Goal: Task Accomplishment & Management: Complete application form

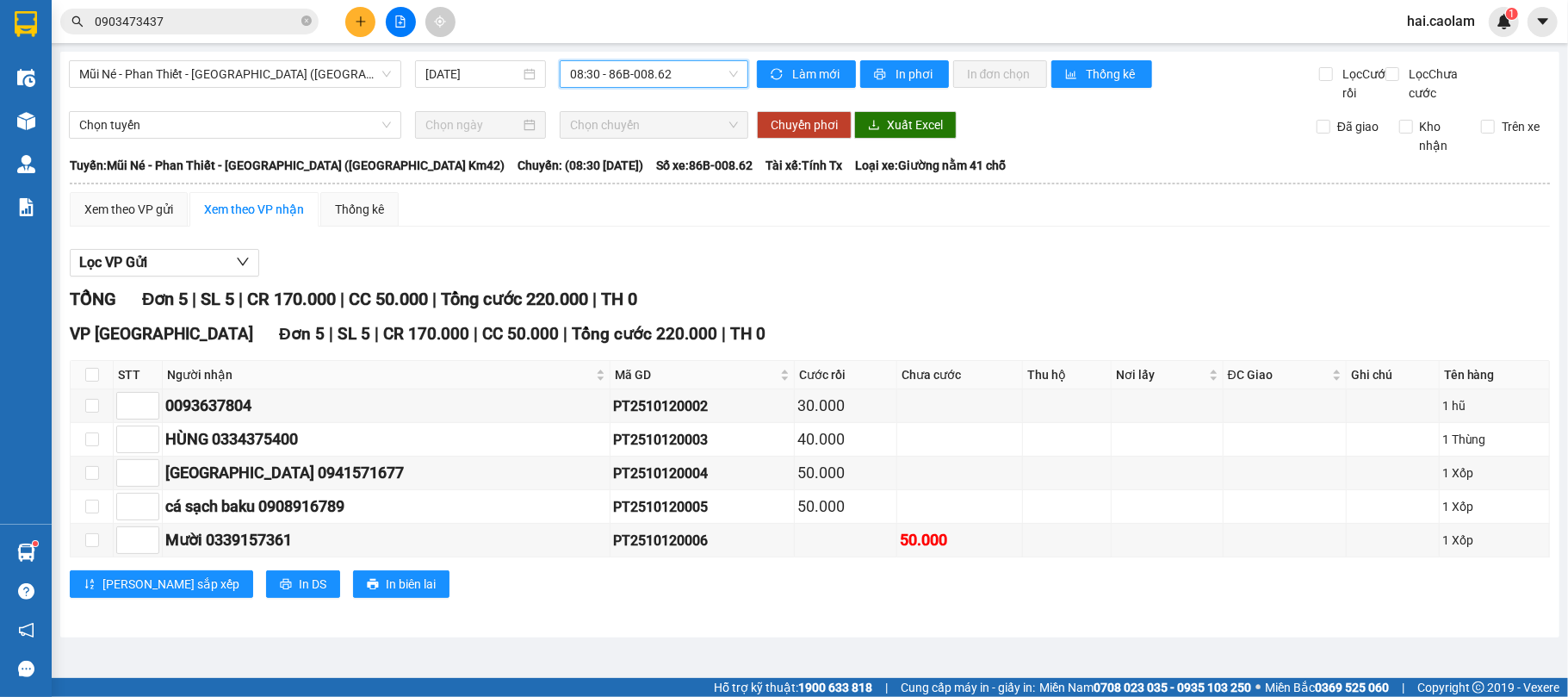
click at [234, 22] on input "0903473437" at bounding box center [196, 21] width 203 height 19
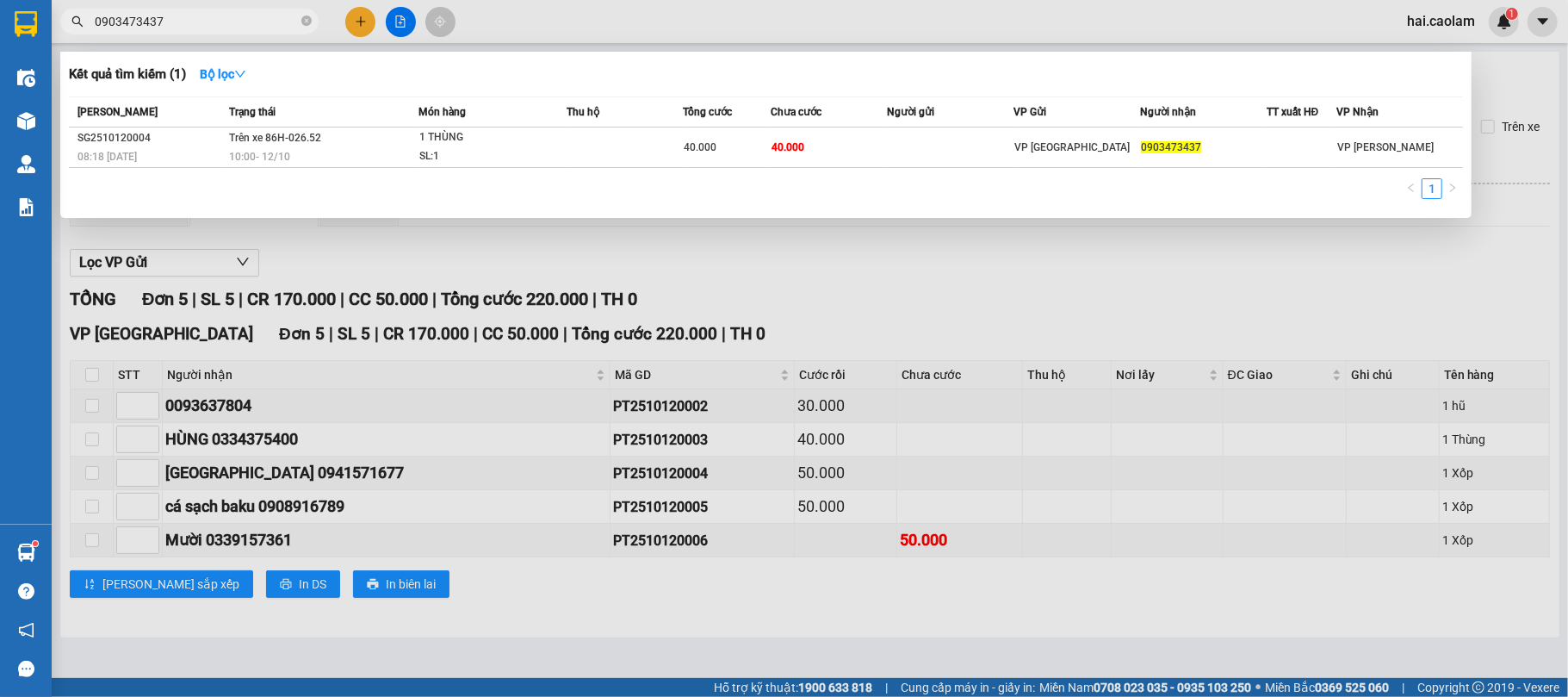
click at [234, 22] on input "0903473437" at bounding box center [196, 21] width 203 height 19
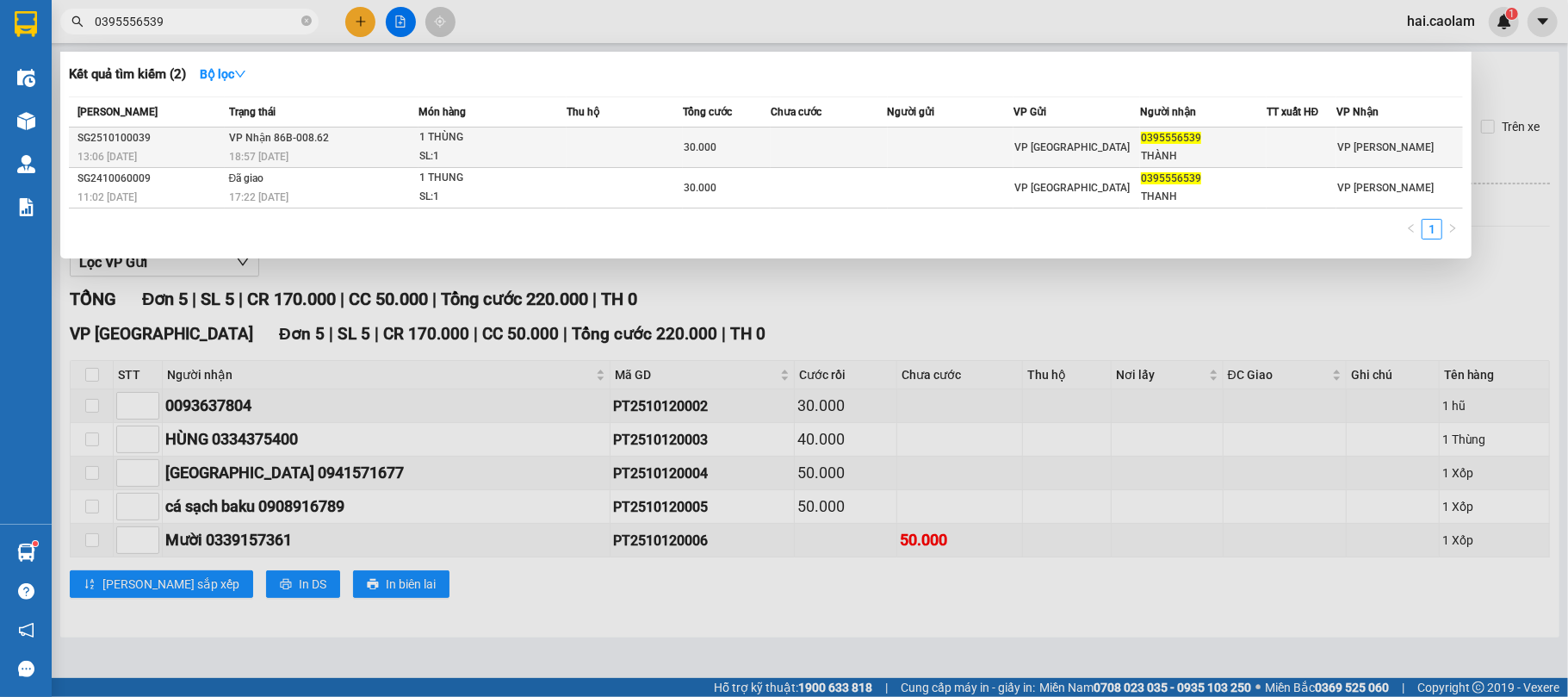
type input "0395556539"
click at [703, 128] on td "30.000" at bounding box center [726, 148] width 88 height 41
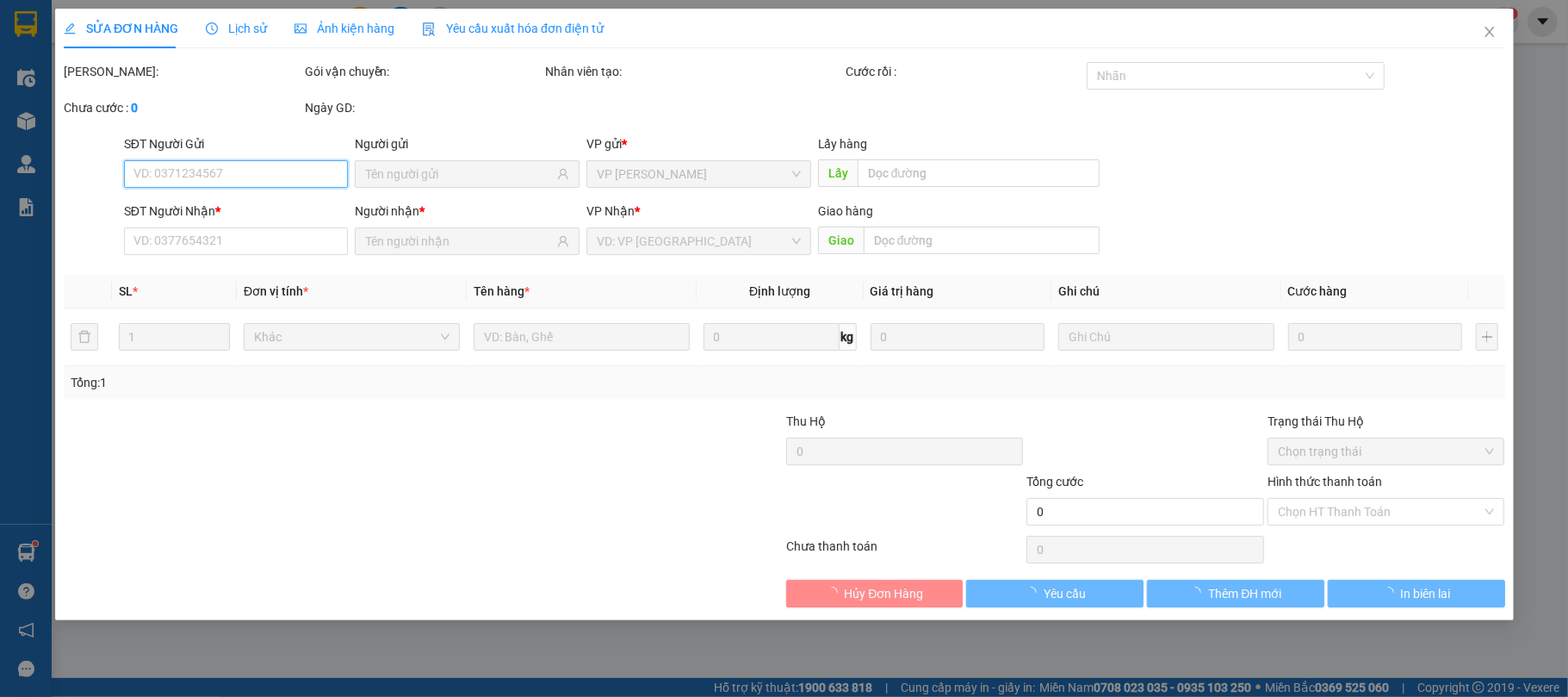
type input "0395556539"
type input "THÀNH"
type input "30.000"
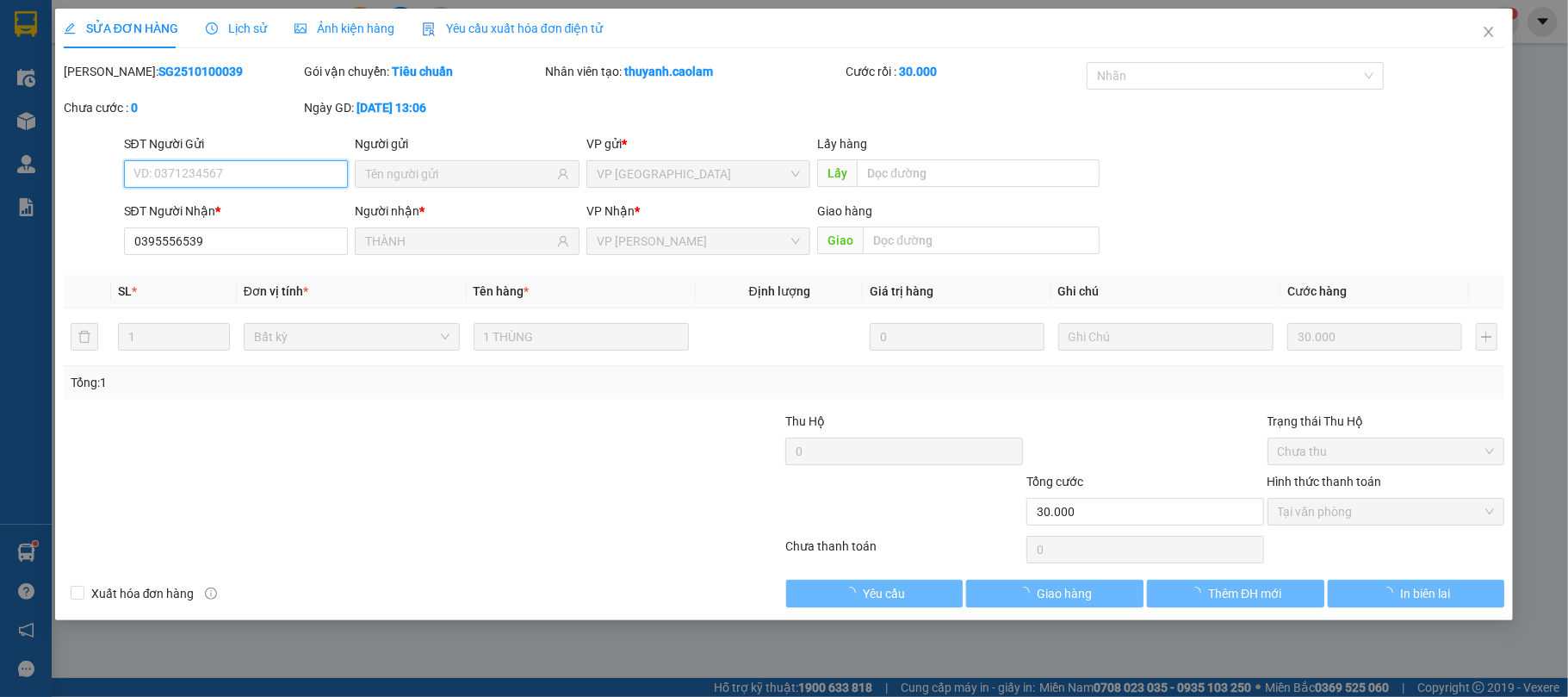
click at [1347, 506] on span "Tại văn phòng" at bounding box center [1386, 511] width 217 height 26
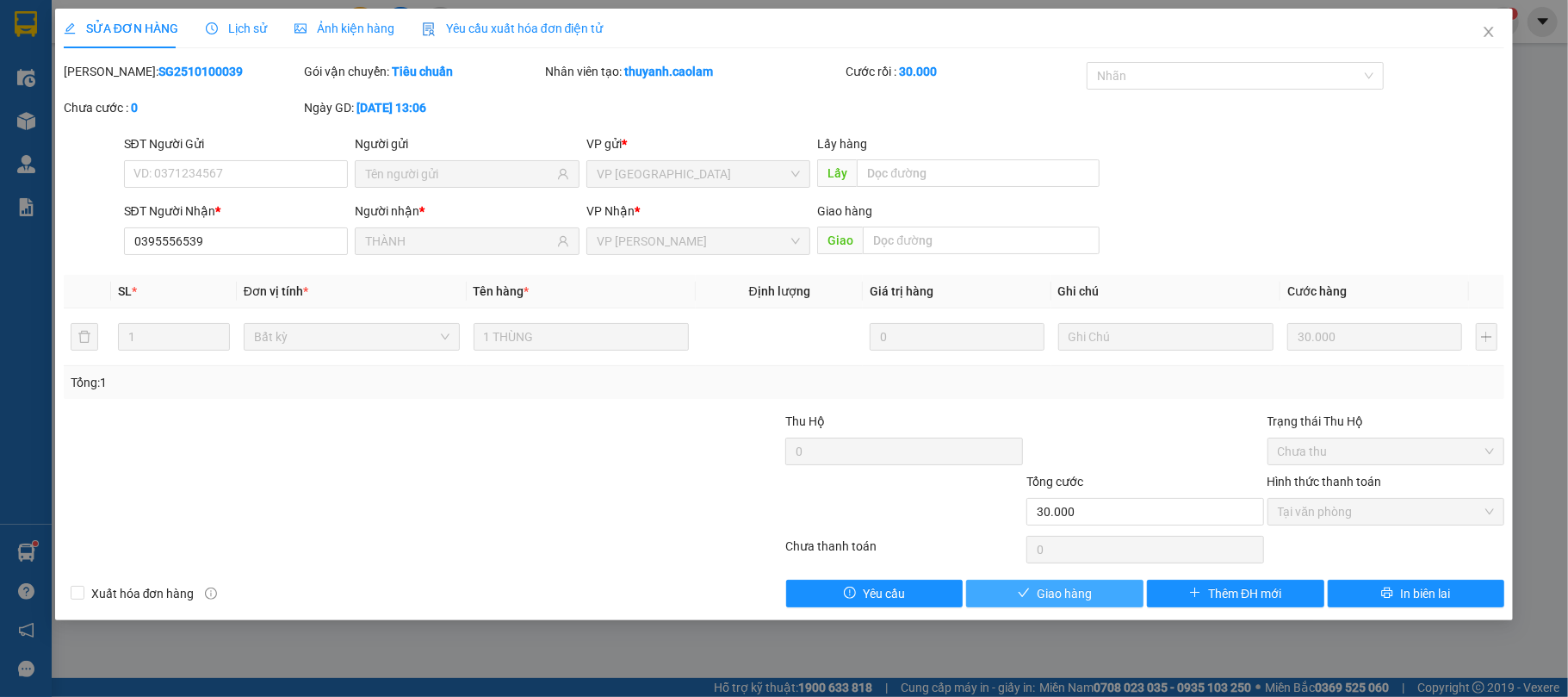
click at [1073, 586] on div "Total Paid Fee 30.000 Total UnPaid Fee 0 Cash Collection Total Fee Mã ĐH: SG251…" at bounding box center [785, 335] width 1442 height 545
click at [1073, 586] on span "Giao hàng" at bounding box center [1065, 593] width 55 height 19
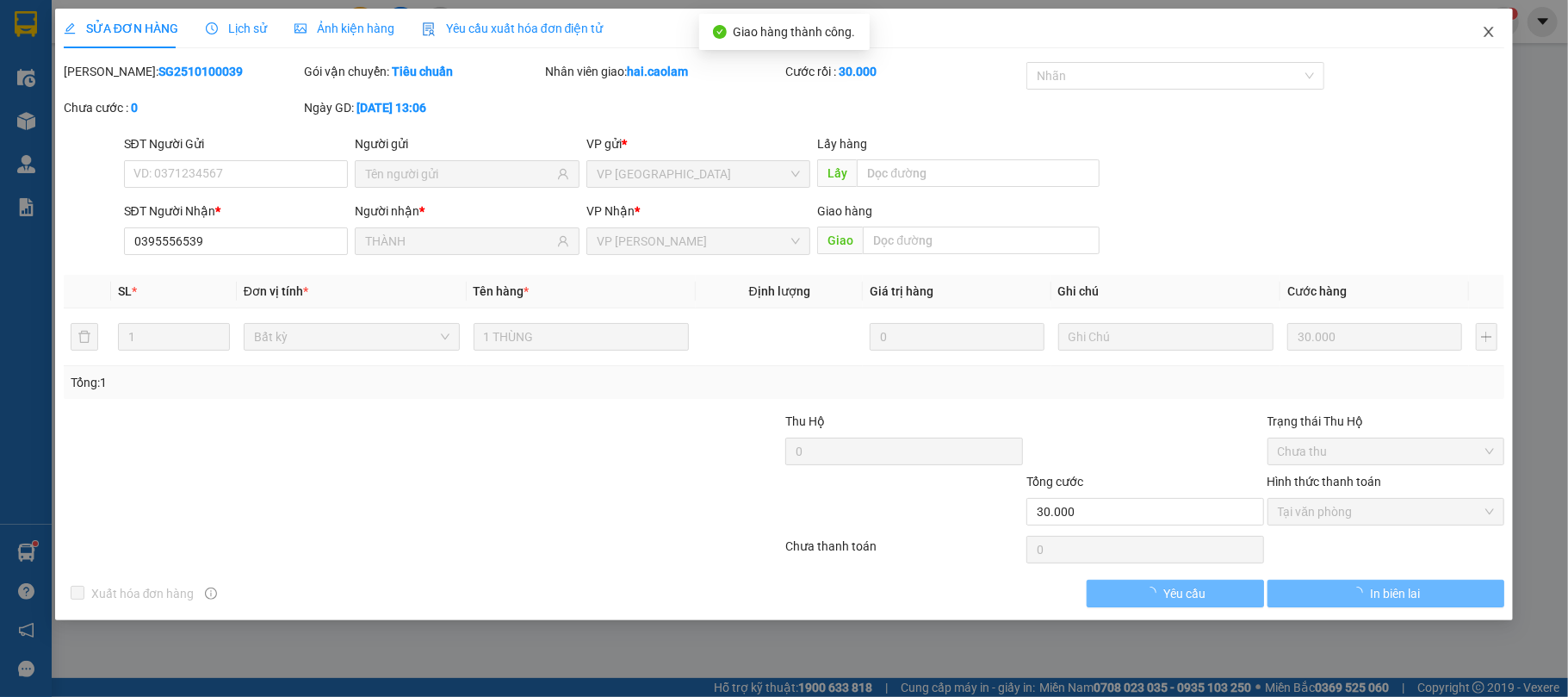
click at [1495, 42] on span "Close" at bounding box center [1489, 33] width 48 height 48
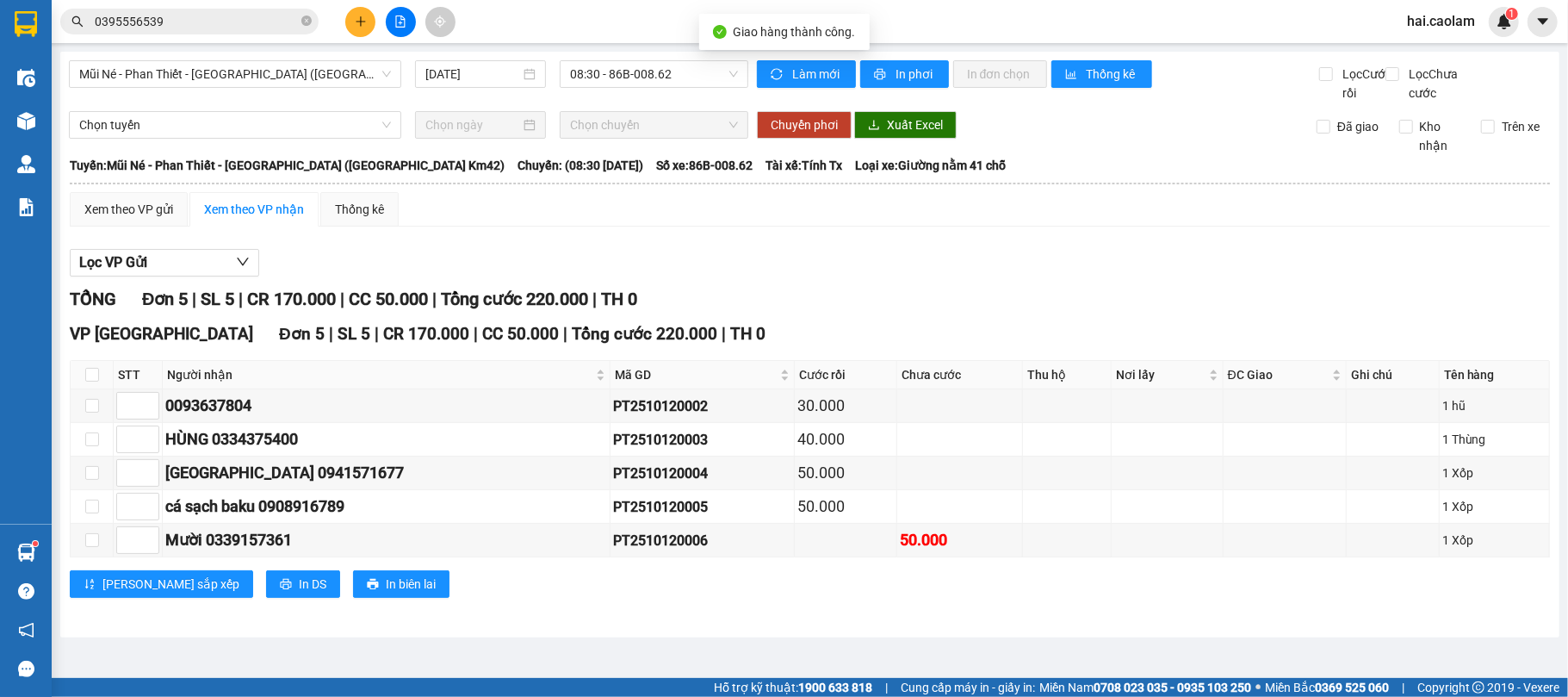
click at [1049, 277] on div "Lọc VP Gửi" at bounding box center [810, 263] width 1480 height 28
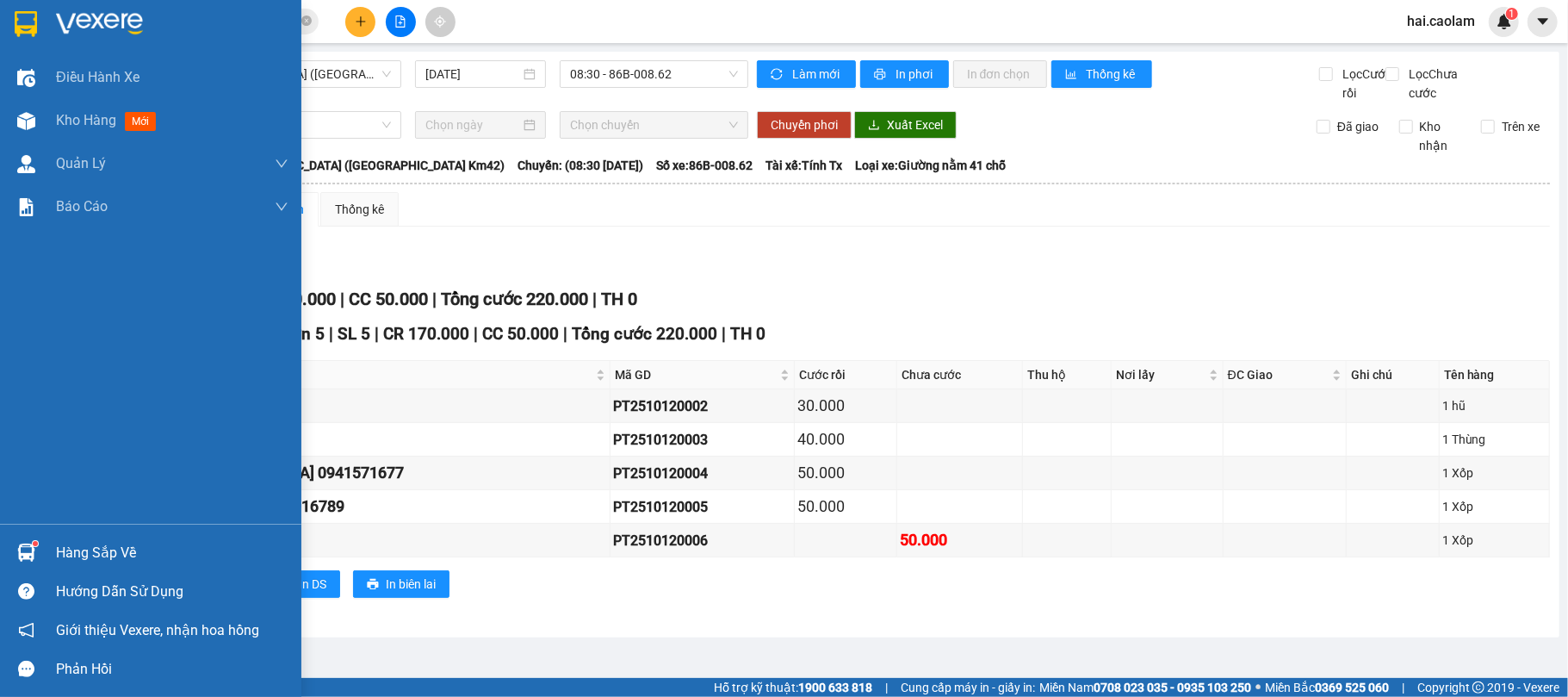
click at [45, 552] on div "Hàng sắp về" at bounding box center [150, 552] width 301 height 39
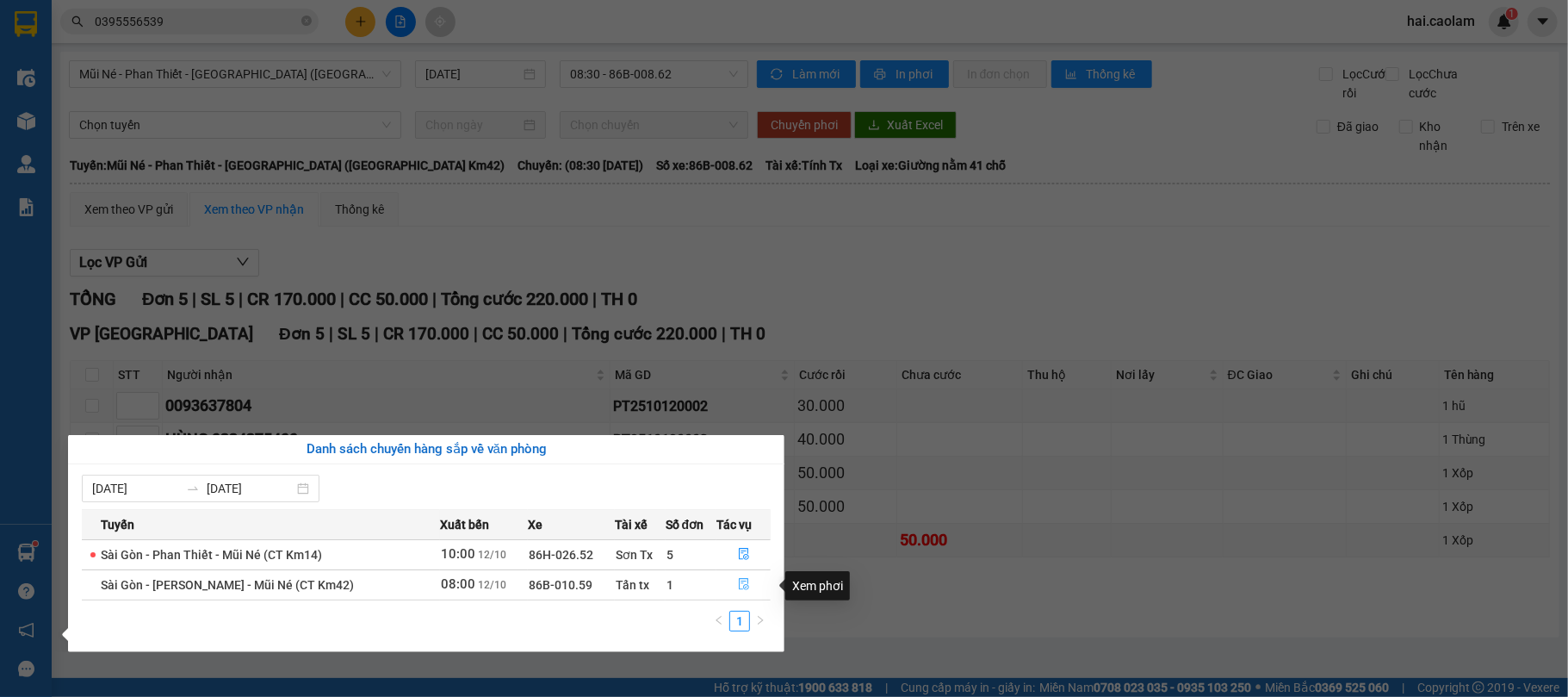
click at [748, 577] on button "button" at bounding box center [743, 584] width 52 height 28
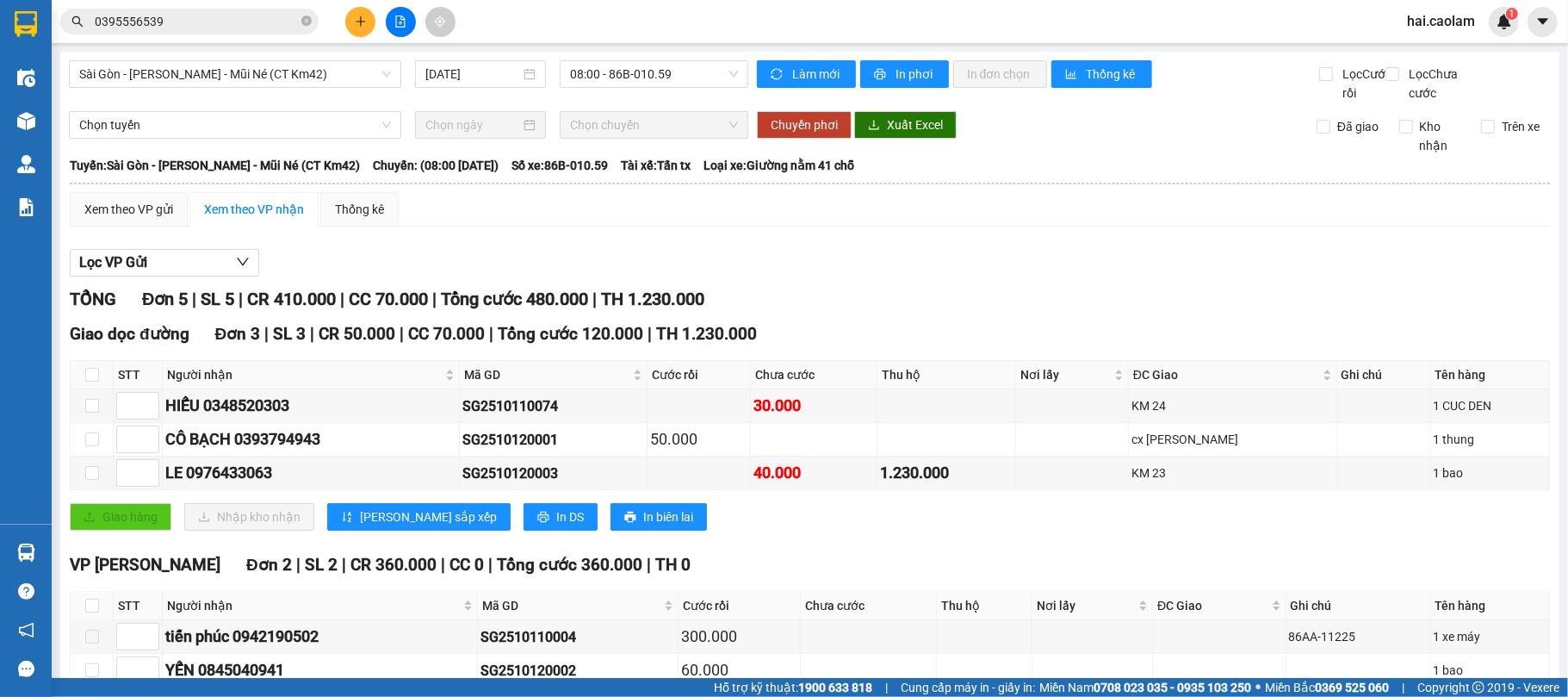
click at [1128, 265] on div "Lọc VP Gửi TỔNG Đơn 5 | SL 5 | CR 410.000 | CC 70.000 | Tổng cước 480.000 | TH…" at bounding box center [810, 495] width 1480 height 509
click at [1144, 264] on div "Lọc VP Gửi TỔNG Đơn 5 | SL 5 | CR 410.000 | CC 70.000 | Tổng cước 480.000 | TH…" at bounding box center [810, 495] width 1480 height 509
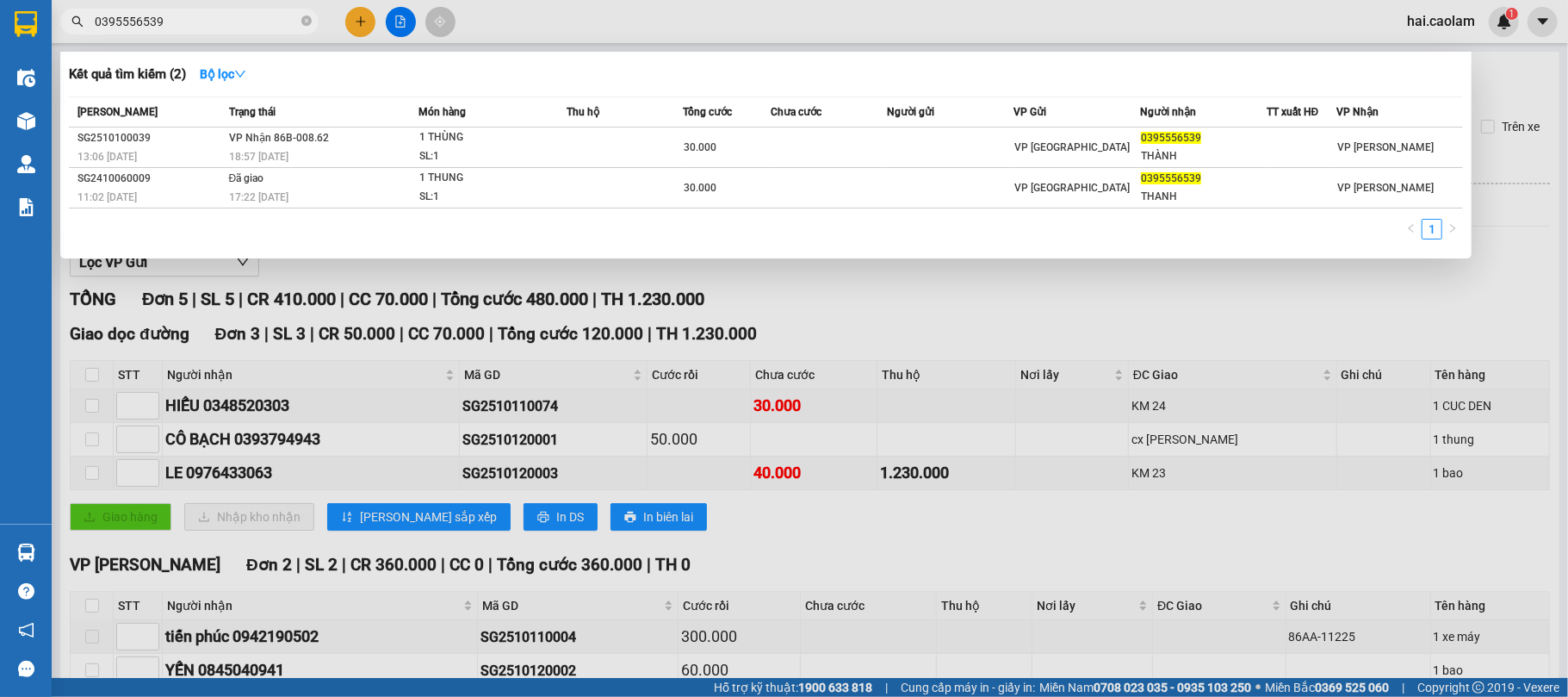
click at [170, 28] on input "0395556539" at bounding box center [196, 21] width 203 height 19
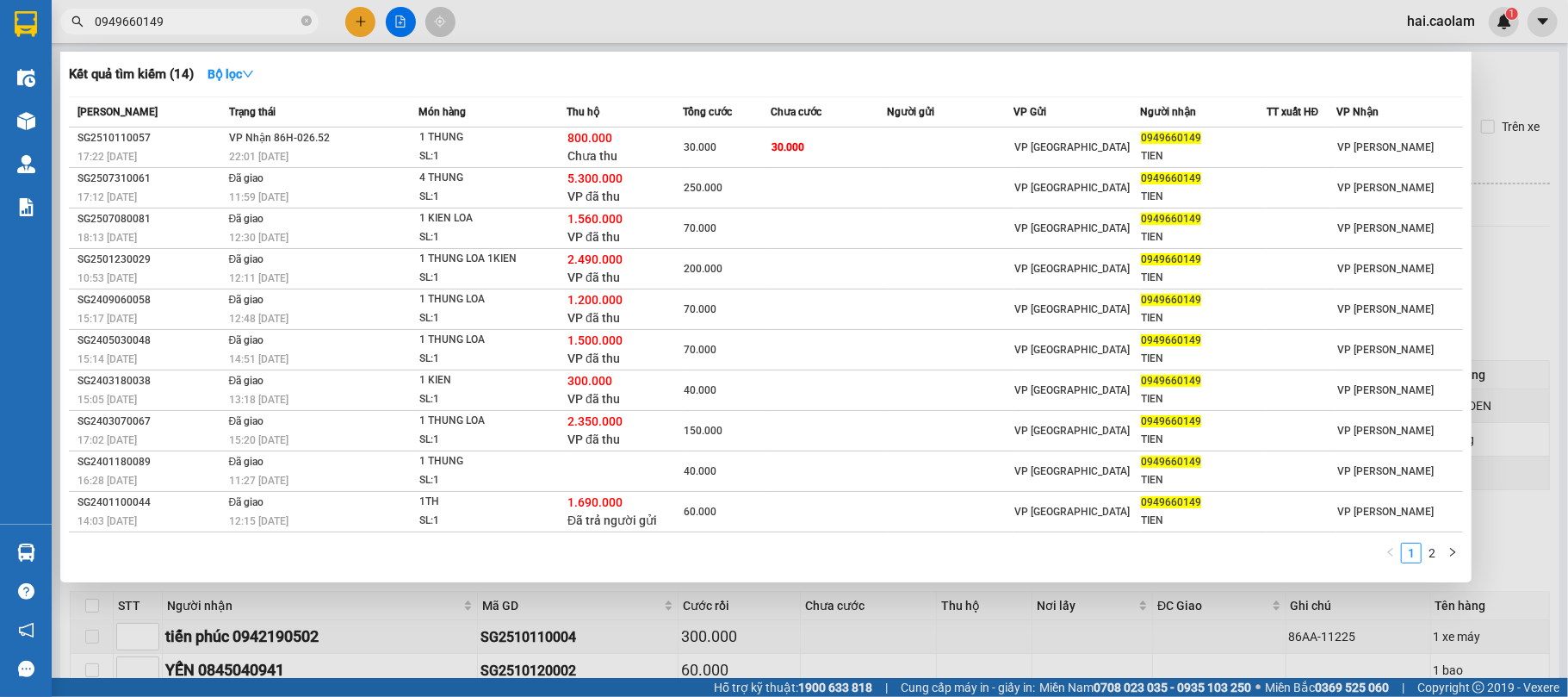
type input "0949660149"
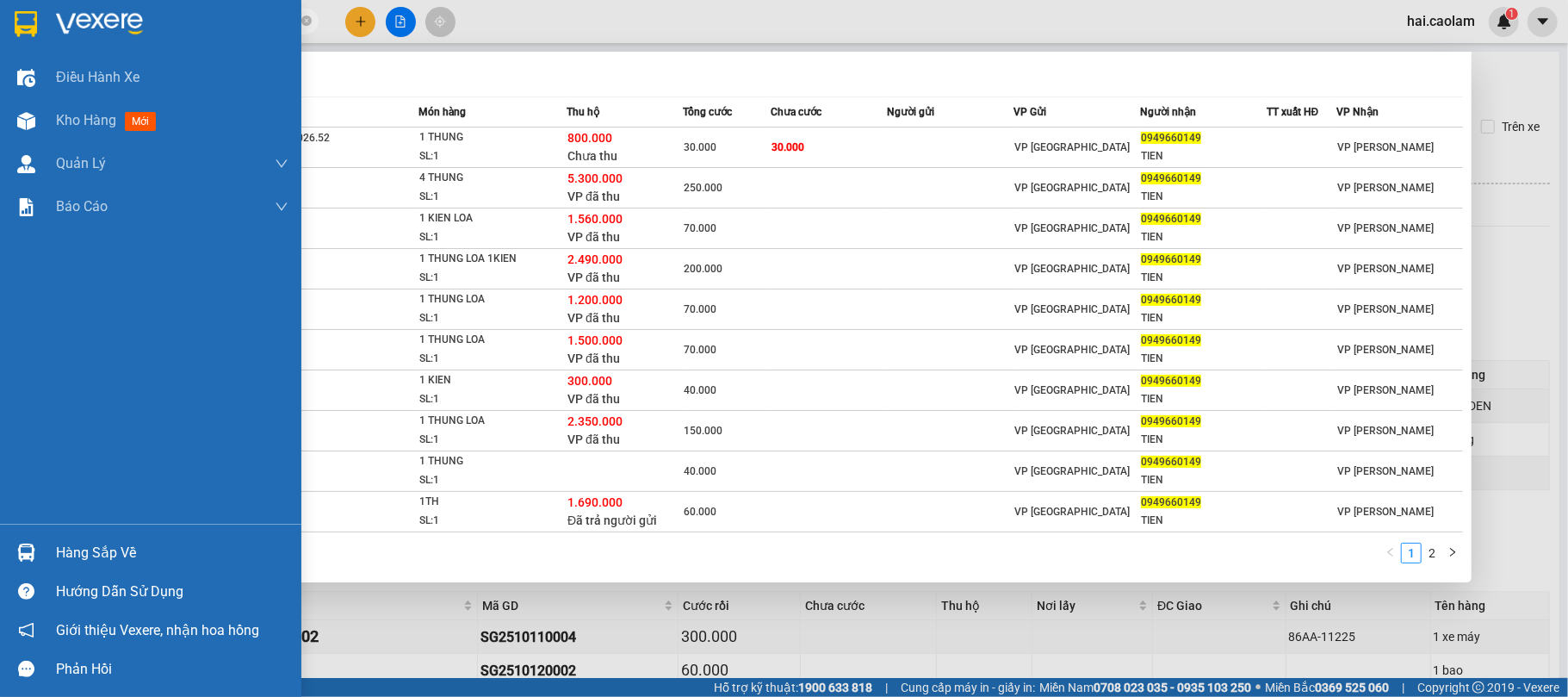
click at [18, 558] on img at bounding box center [26, 552] width 18 height 18
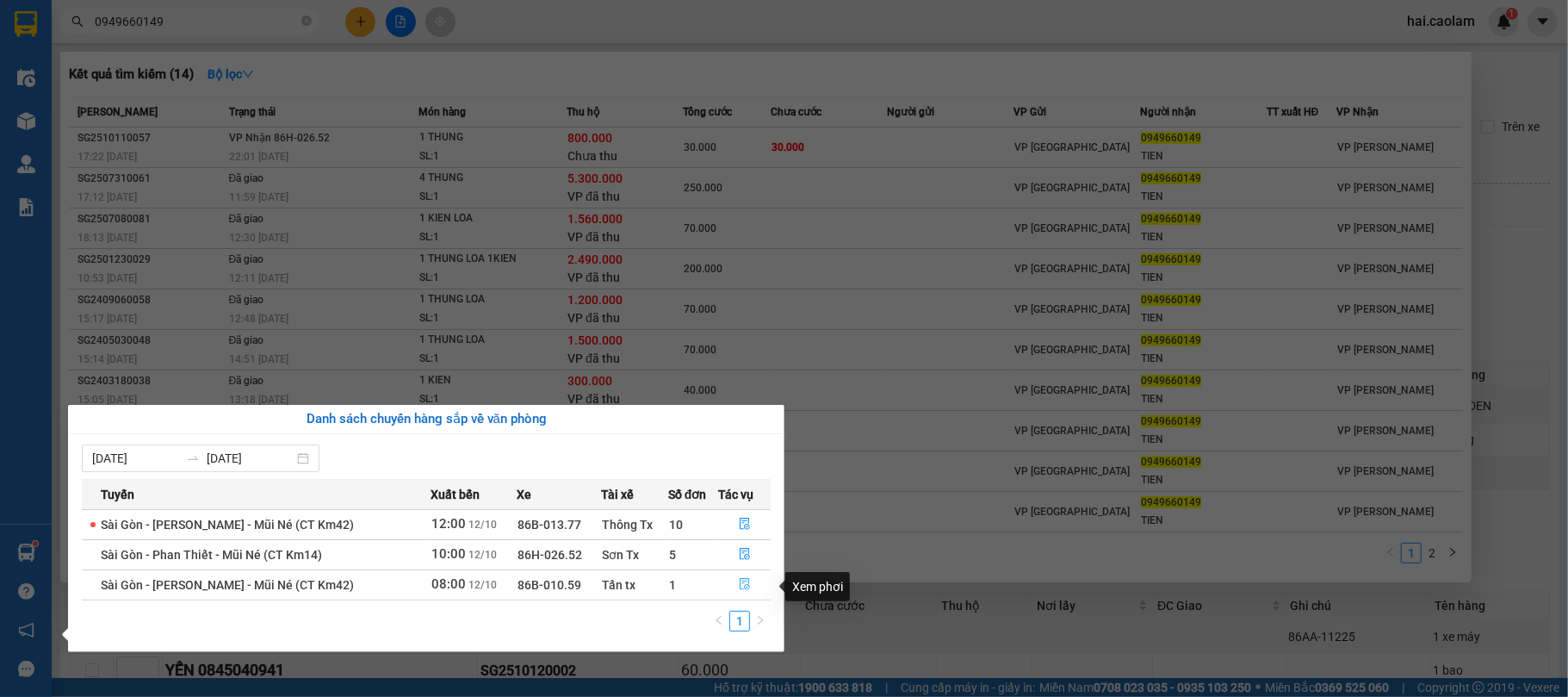
click at [739, 589] on icon "file-done" at bounding box center [745, 584] width 12 height 12
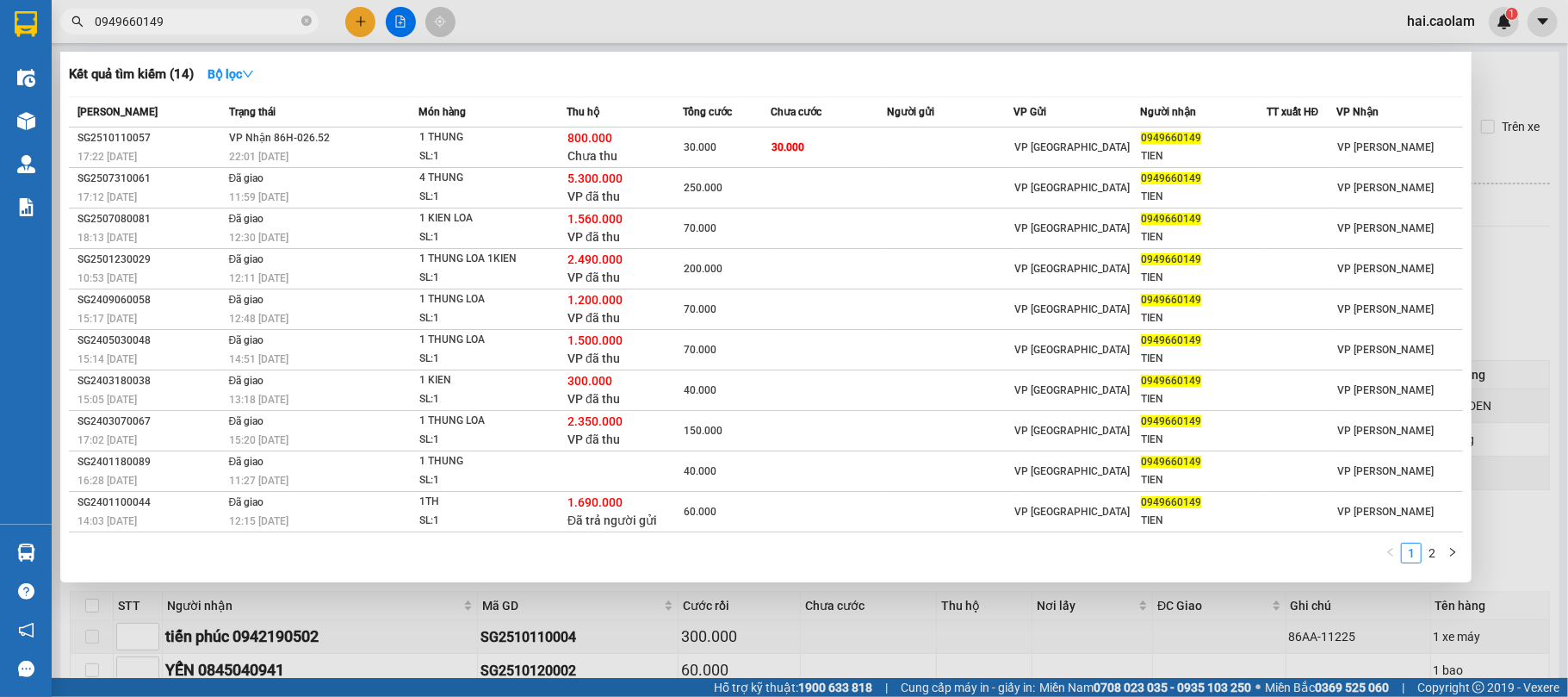
click at [1043, 634] on div at bounding box center [784, 348] width 1568 height 697
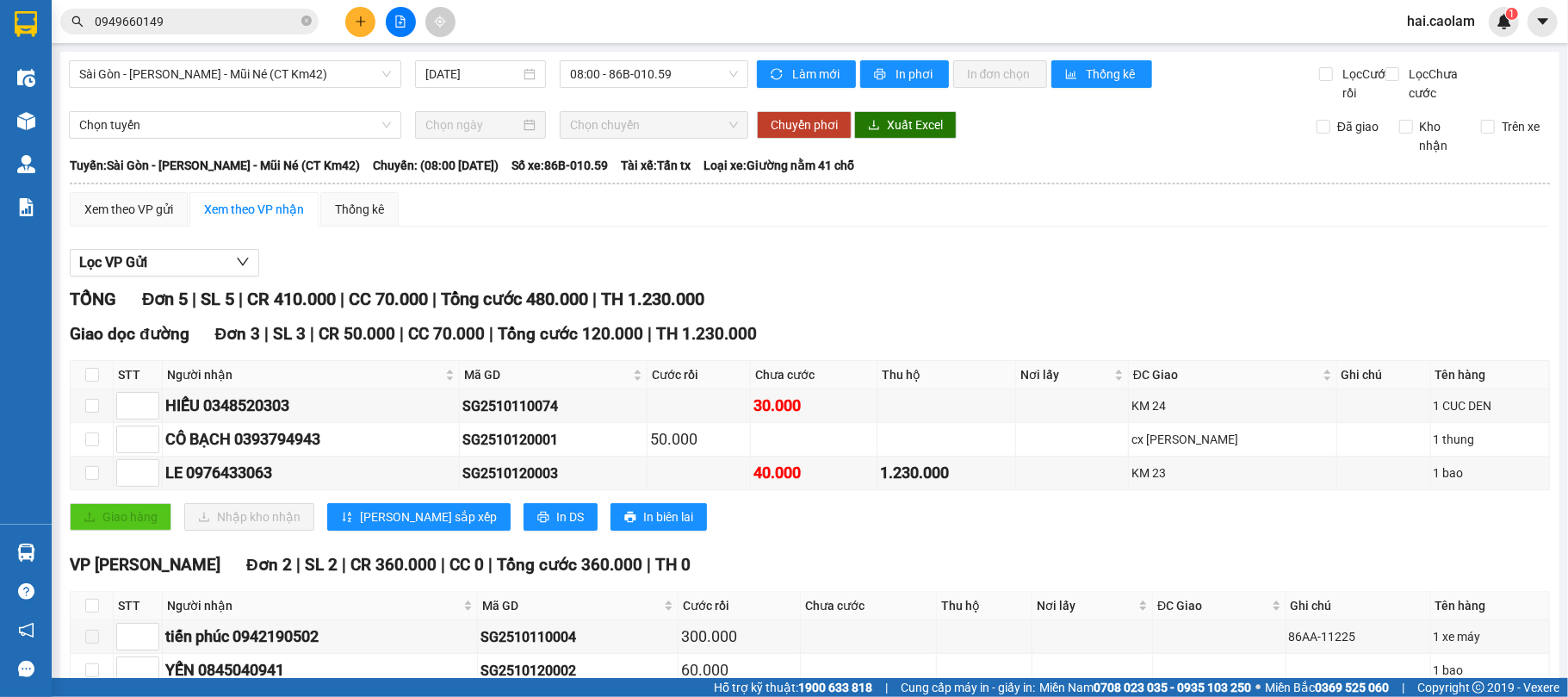
click at [99, 389] on th at bounding box center [92, 375] width 43 height 28
click at [90, 382] on input "checkbox" at bounding box center [92, 375] width 14 height 14
checkbox input "true"
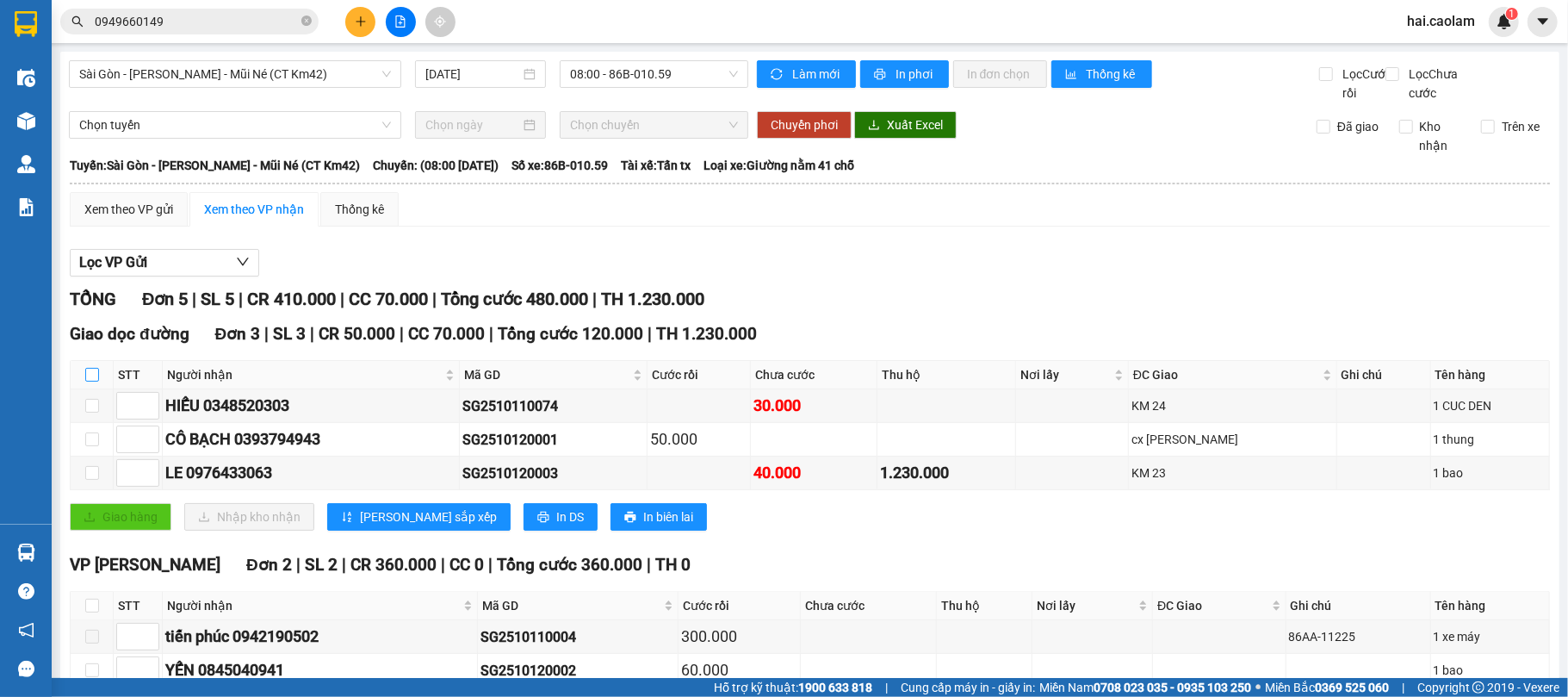
checkbox input "true"
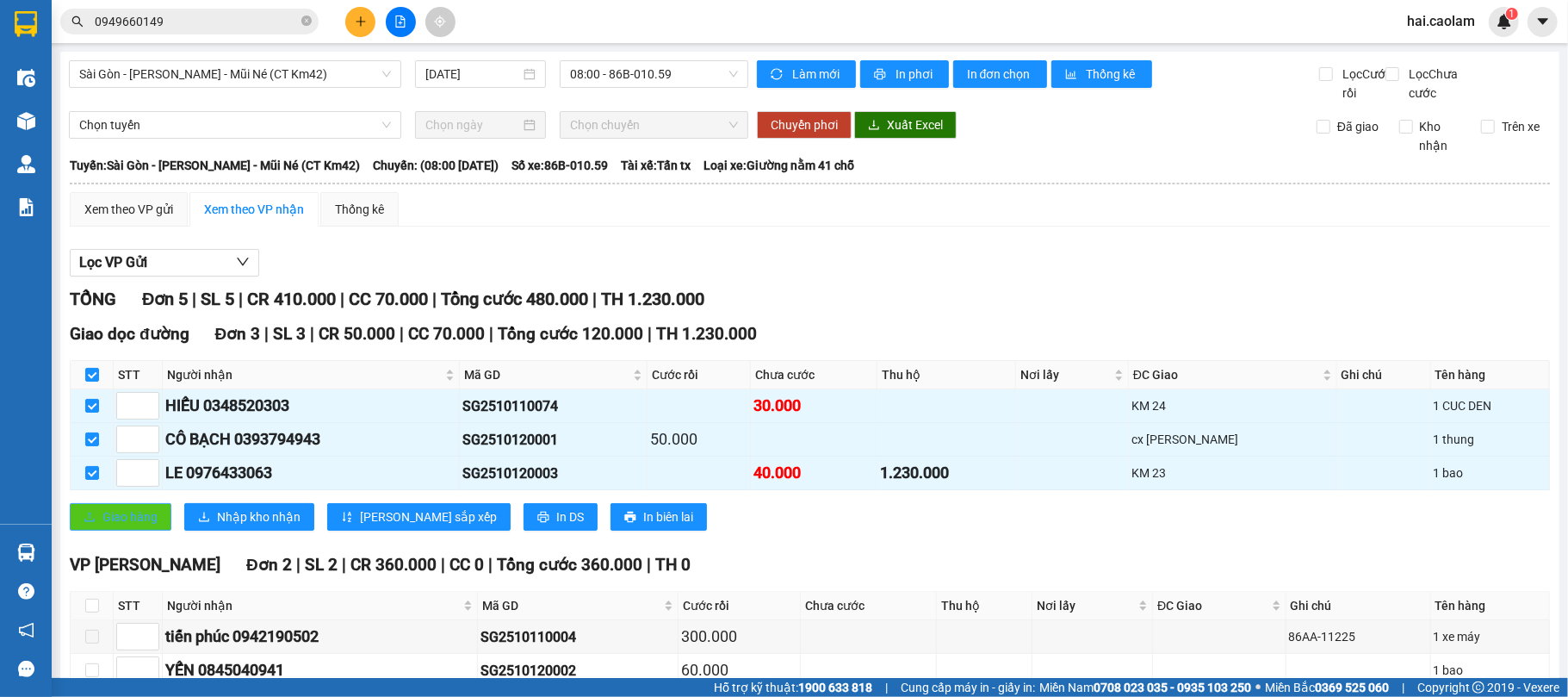
click at [119, 527] on span "Giao hàng" at bounding box center [130, 516] width 55 height 19
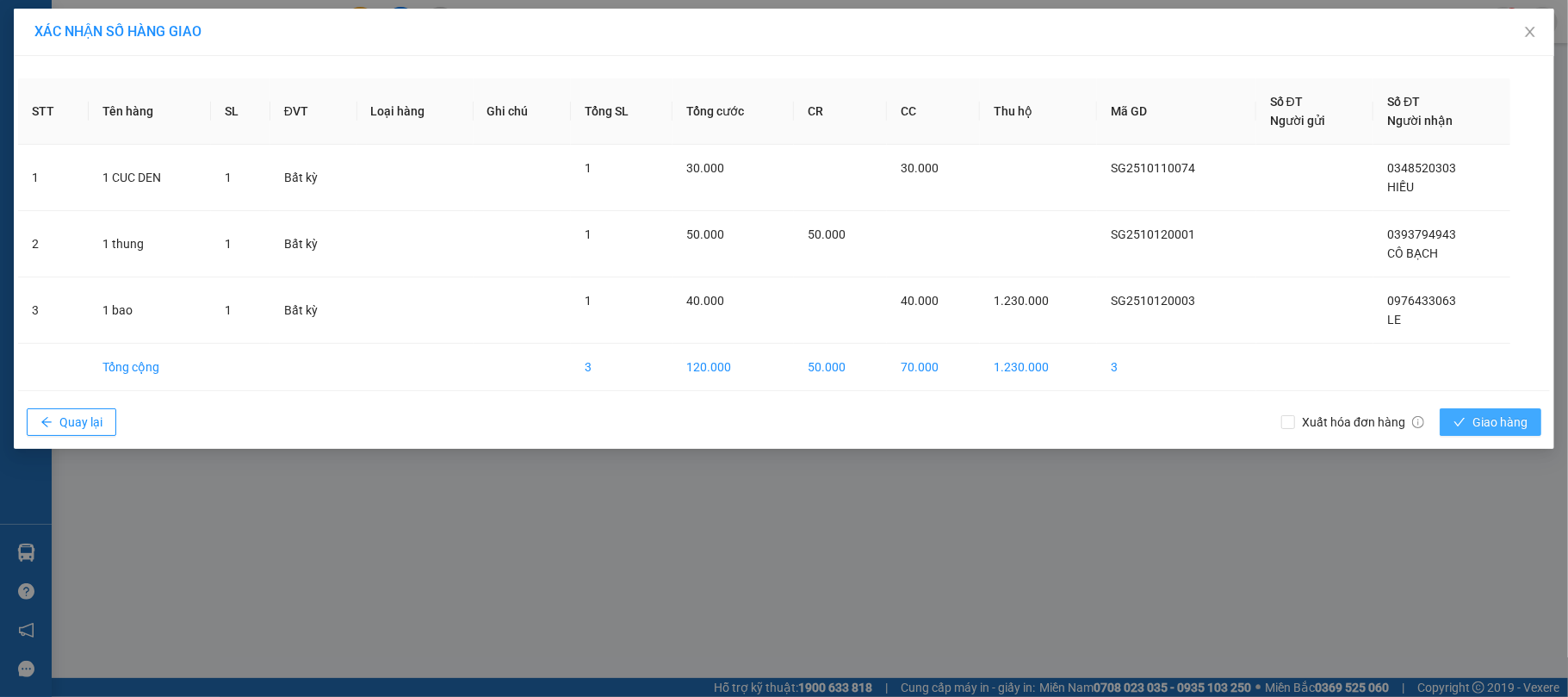
click at [1461, 410] on div "Xuất hóa đơn hàng Giao hàng" at bounding box center [1415, 422] width 269 height 44
click at [1469, 415] on button "Giao hàng" at bounding box center [1491, 422] width 101 height 28
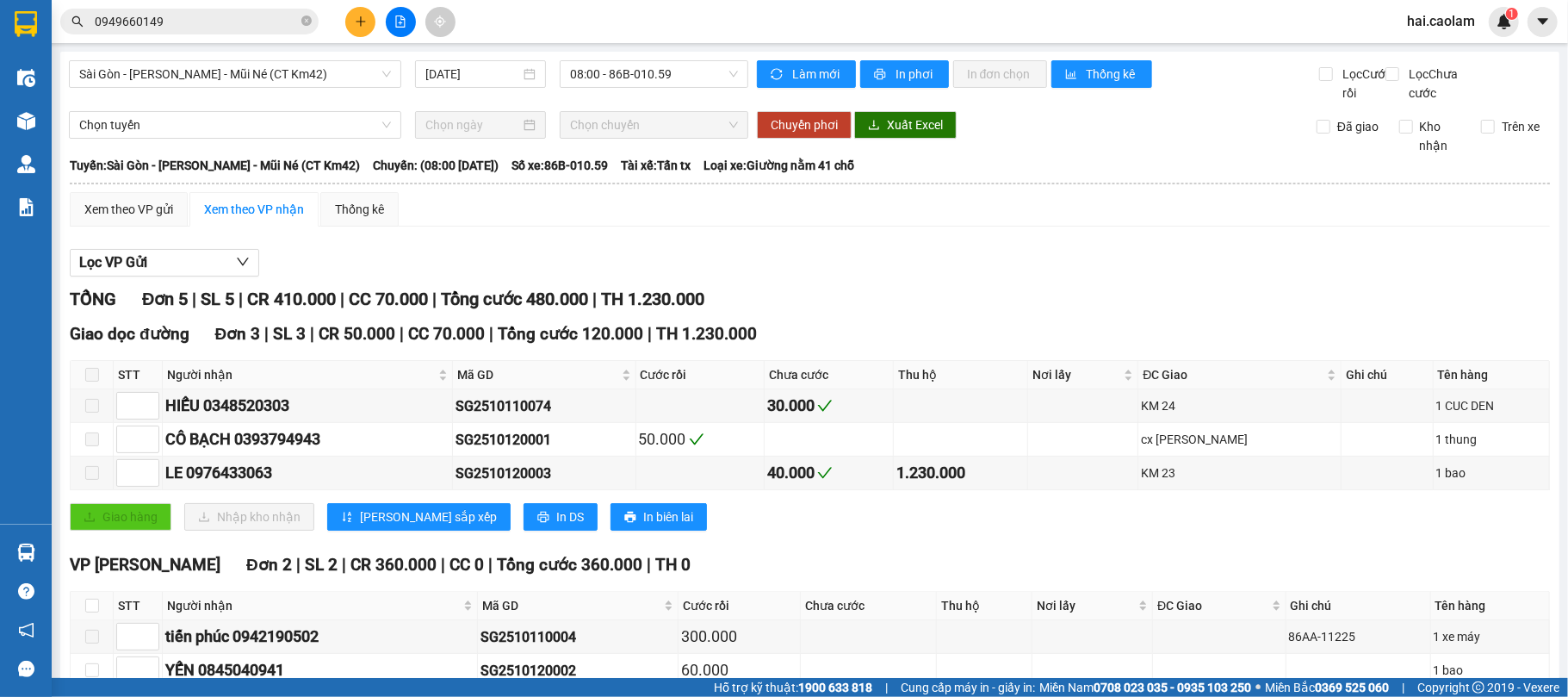
click at [982, 346] on div "Giao dọc đường Đơn 3 | SL 3 | CR 50.000 | CC 70.000 | Tổng cước 120.000 | TH 1.…" at bounding box center [810, 334] width 1480 height 26
click at [852, 263] on div "Lọc VP Gửi TỔNG Đơn 5 | SL 5 | CR 410.000 | CC 70.000 | Tổng cước 480.000 | TH…" at bounding box center [810, 495] width 1480 height 509
click at [210, 11] on span "0949660149" at bounding box center [189, 21] width 258 height 26
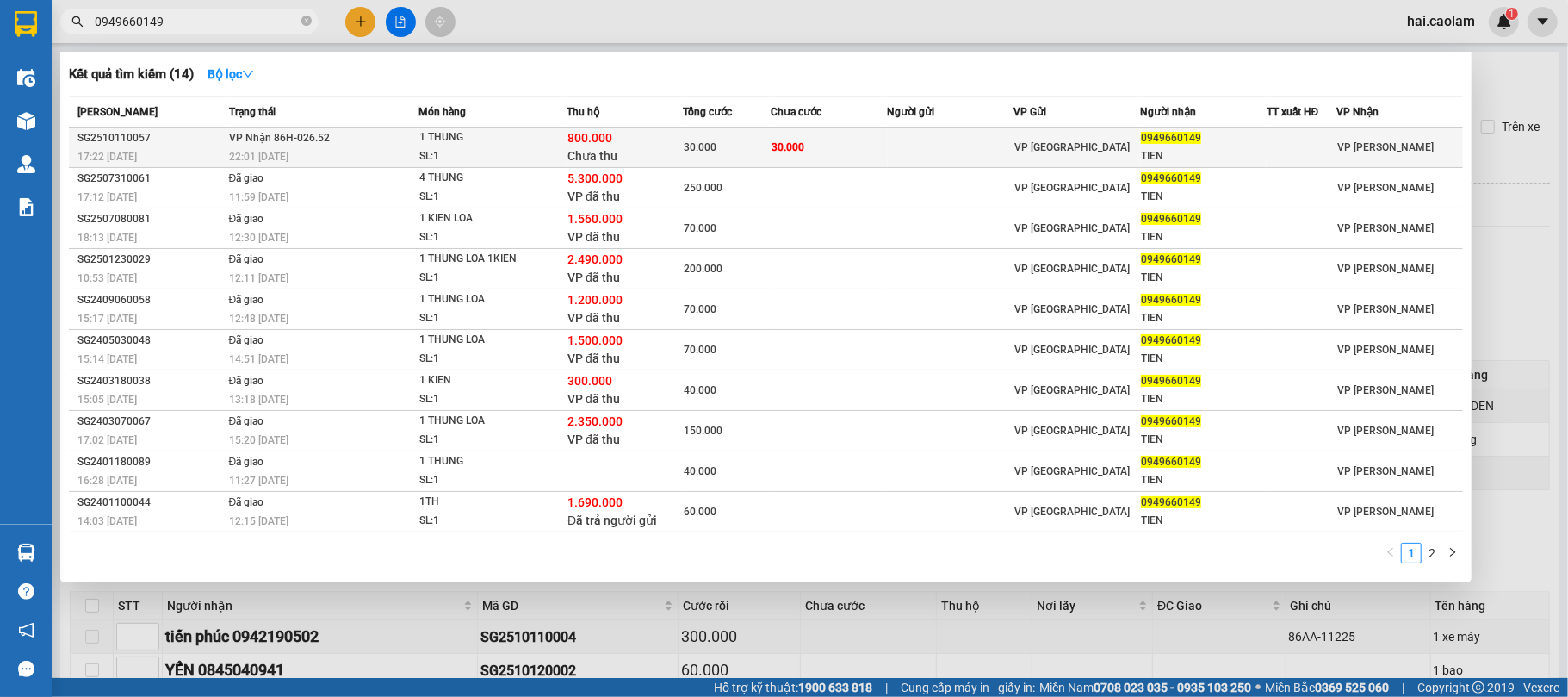
click at [964, 162] on td at bounding box center [951, 148] width 127 height 41
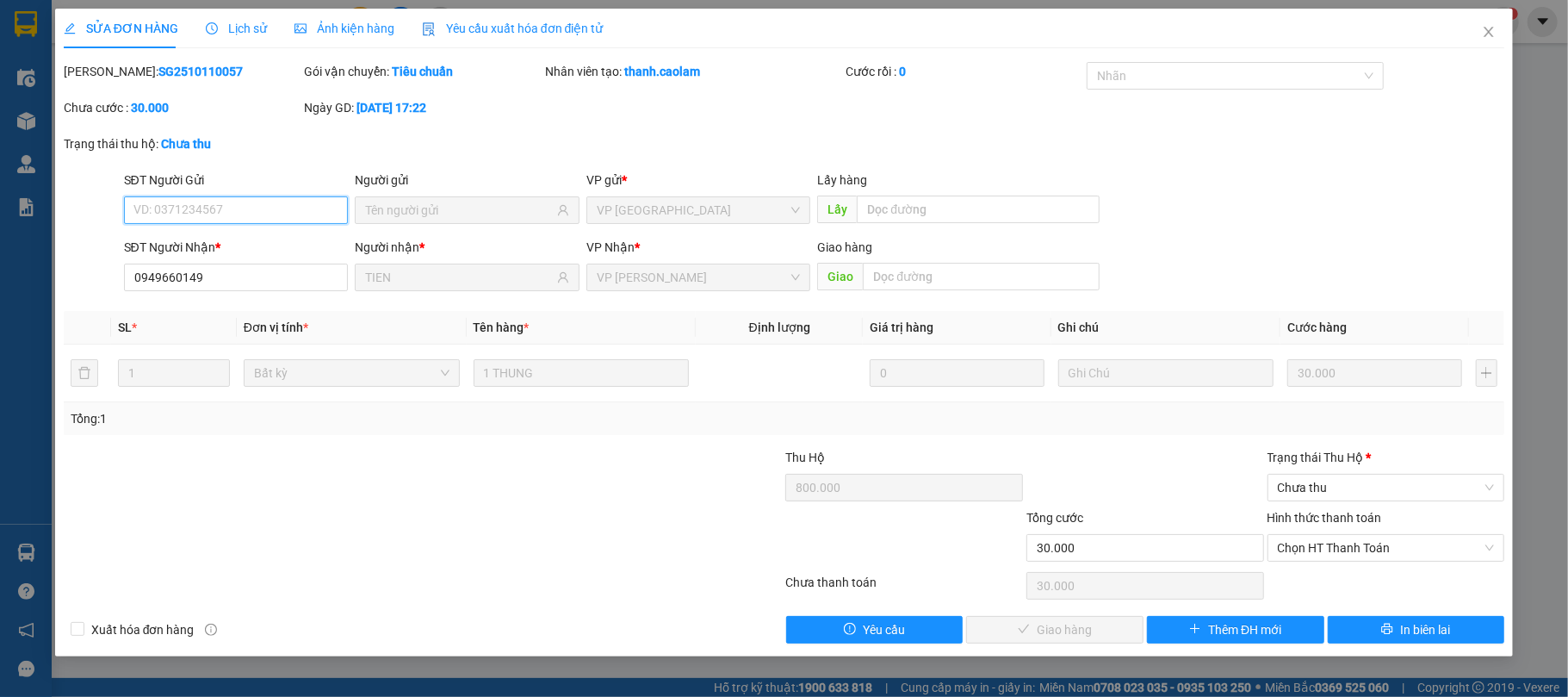
type input "0949660149"
type input "TIEN"
type input "800.000"
type input "30.000"
click at [1331, 552] on span "Chọn HT Thanh Toán" at bounding box center [1386, 547] width 217 height 26
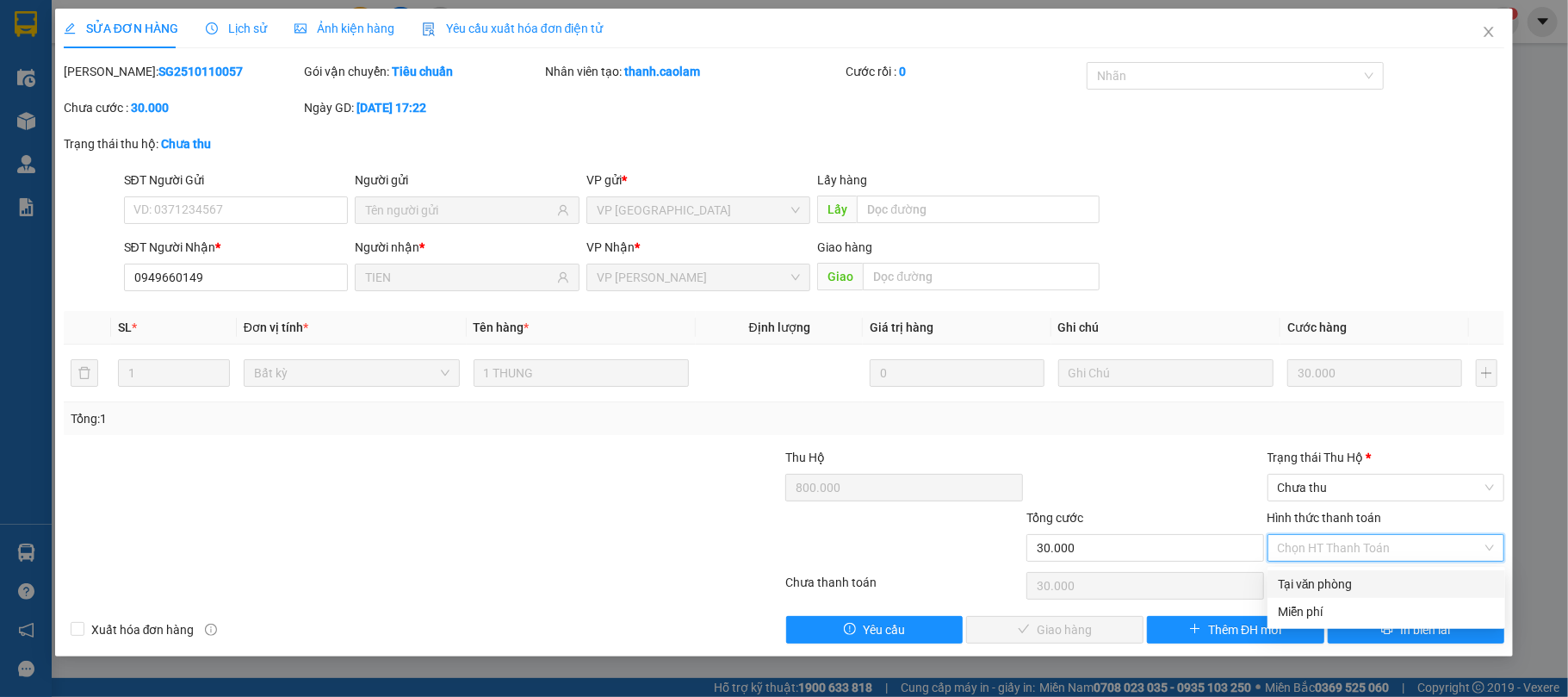
click at [1327, 583] on div "Tại văn phòng" at bounding box center [1386, 583] width 217 height 19
type input "0"
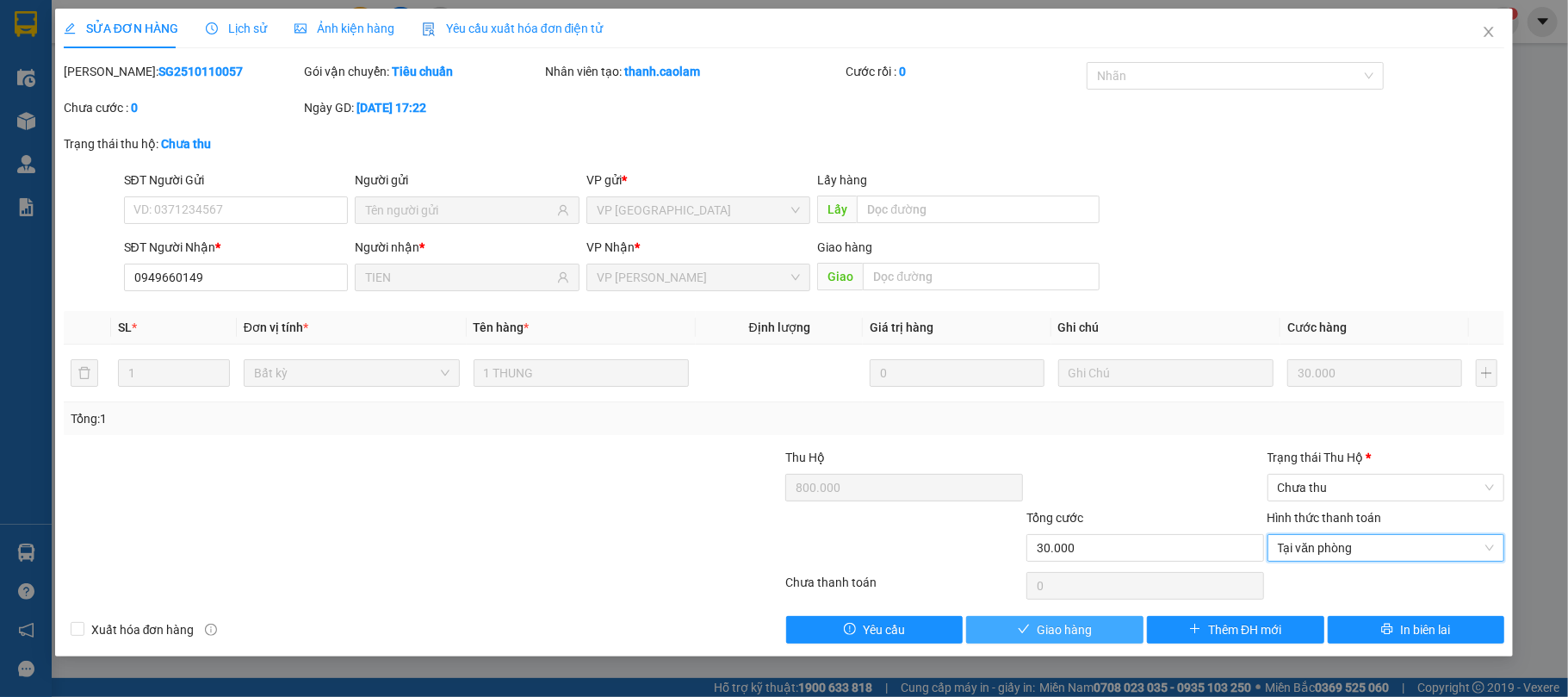
click at [1061, 638] on span "Giao hàng" at bounding box center [1065, 629] width 55 height 19
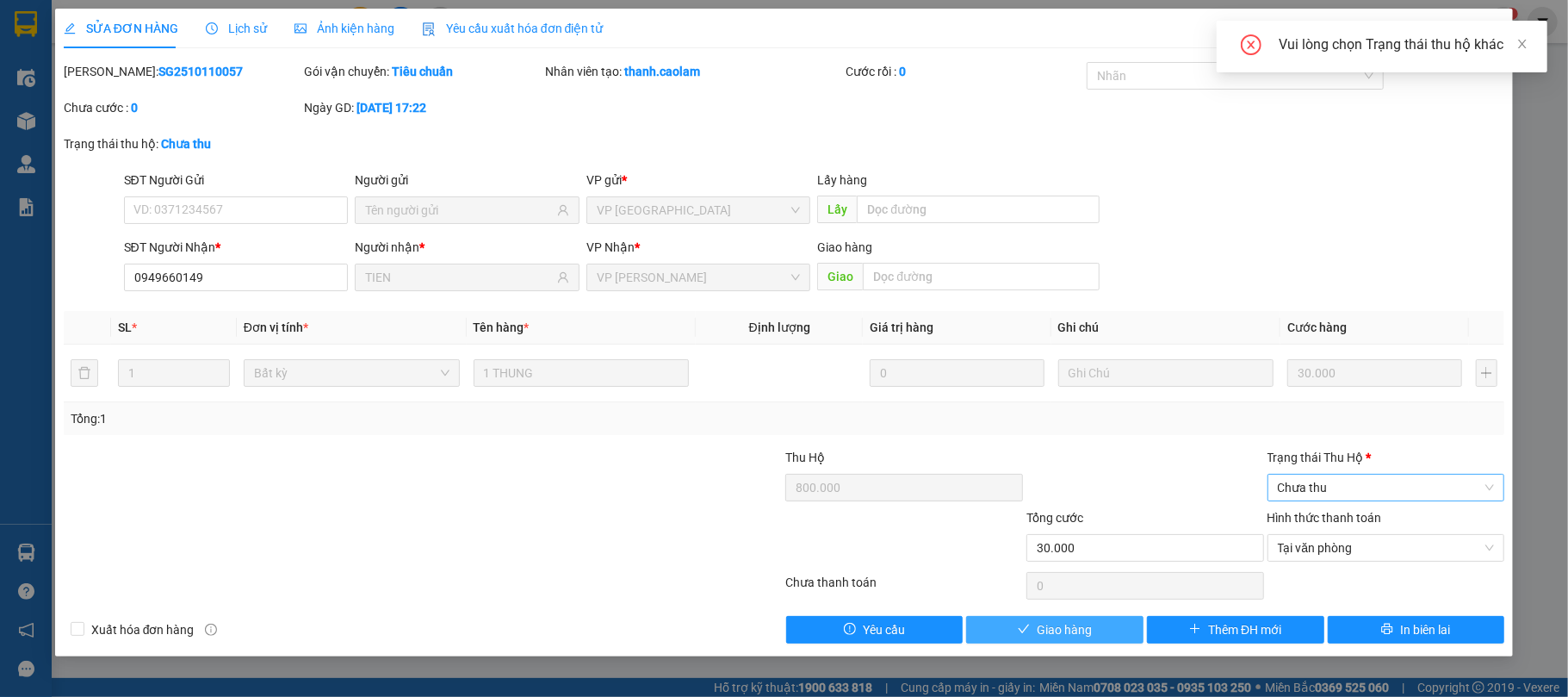
click at [1336, 483] on span "Chưa thu" at bounding box center [1386, 487] width 217 height 26
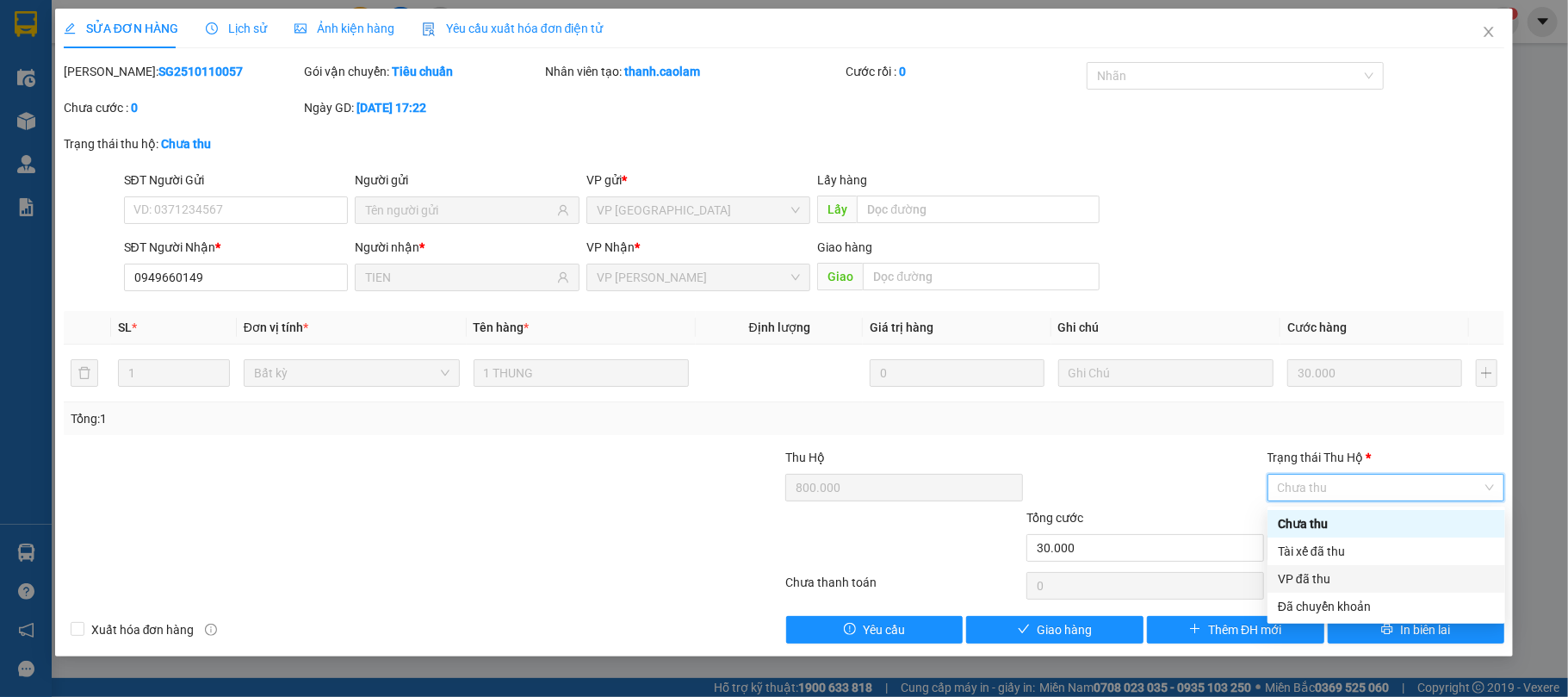
click at [1303, 576] on div "VP đã thu" at bounding box center [1386, 578] width 217 height 19
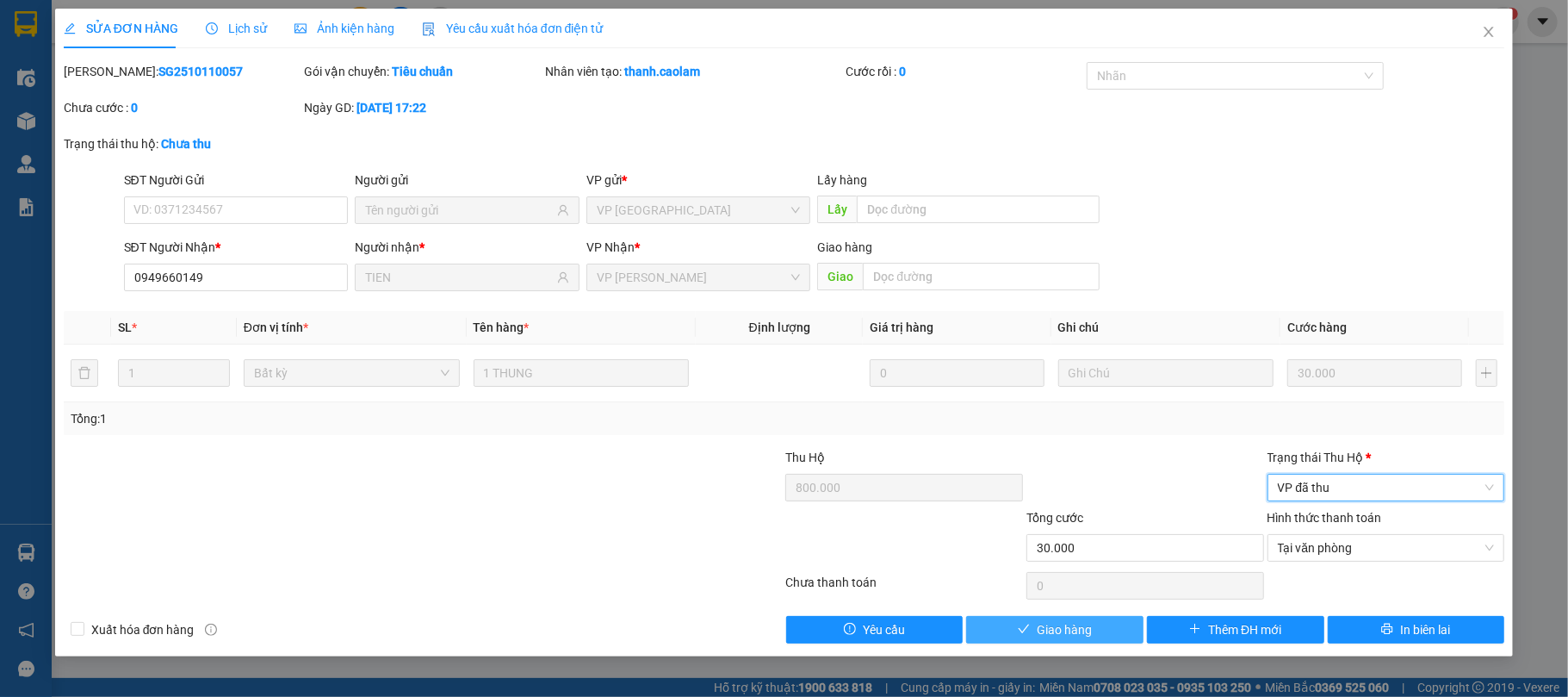
click at [1063, 638] on span "Giao hàng" at bounding box center [1065, 629] width 55 height 19
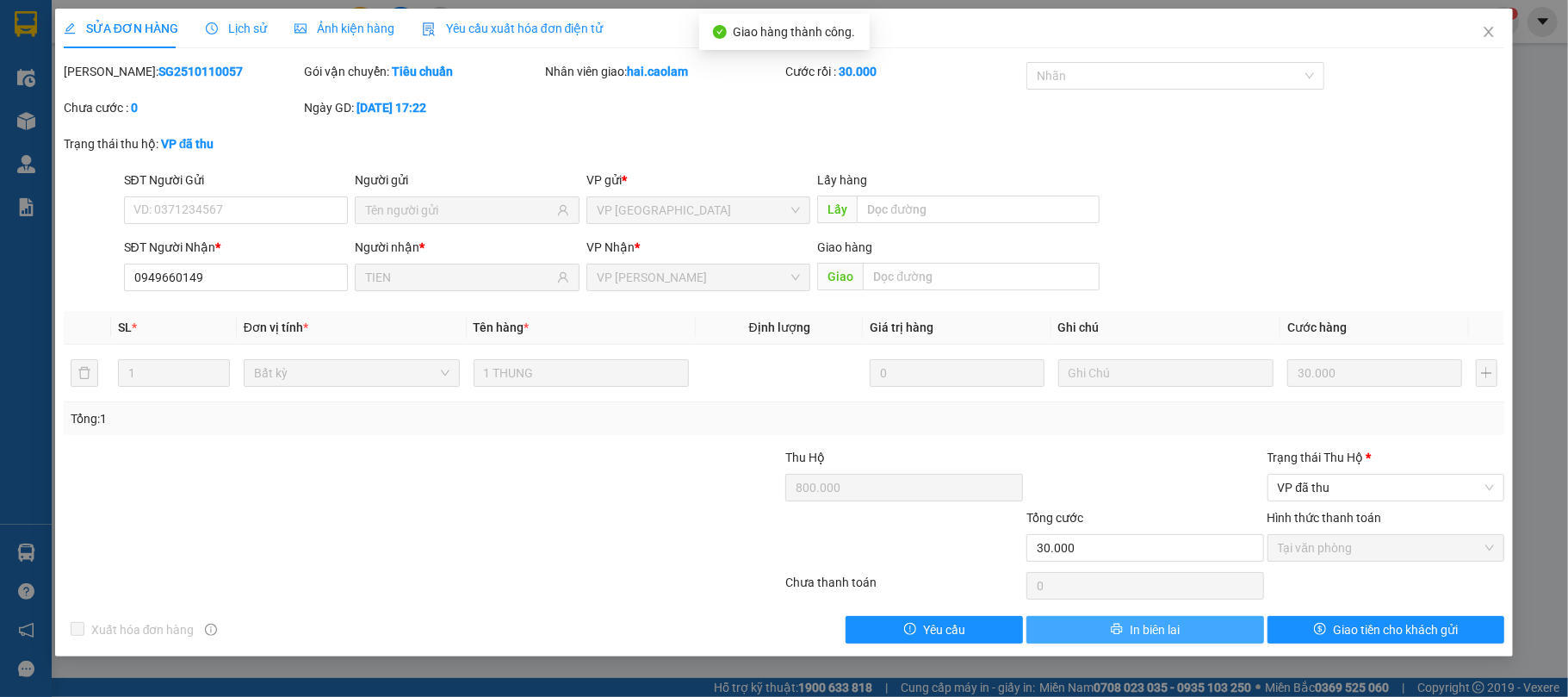
click at [1190, 627] on button "In biên lai" at bounding box center [1145, 629] width 238 height 28
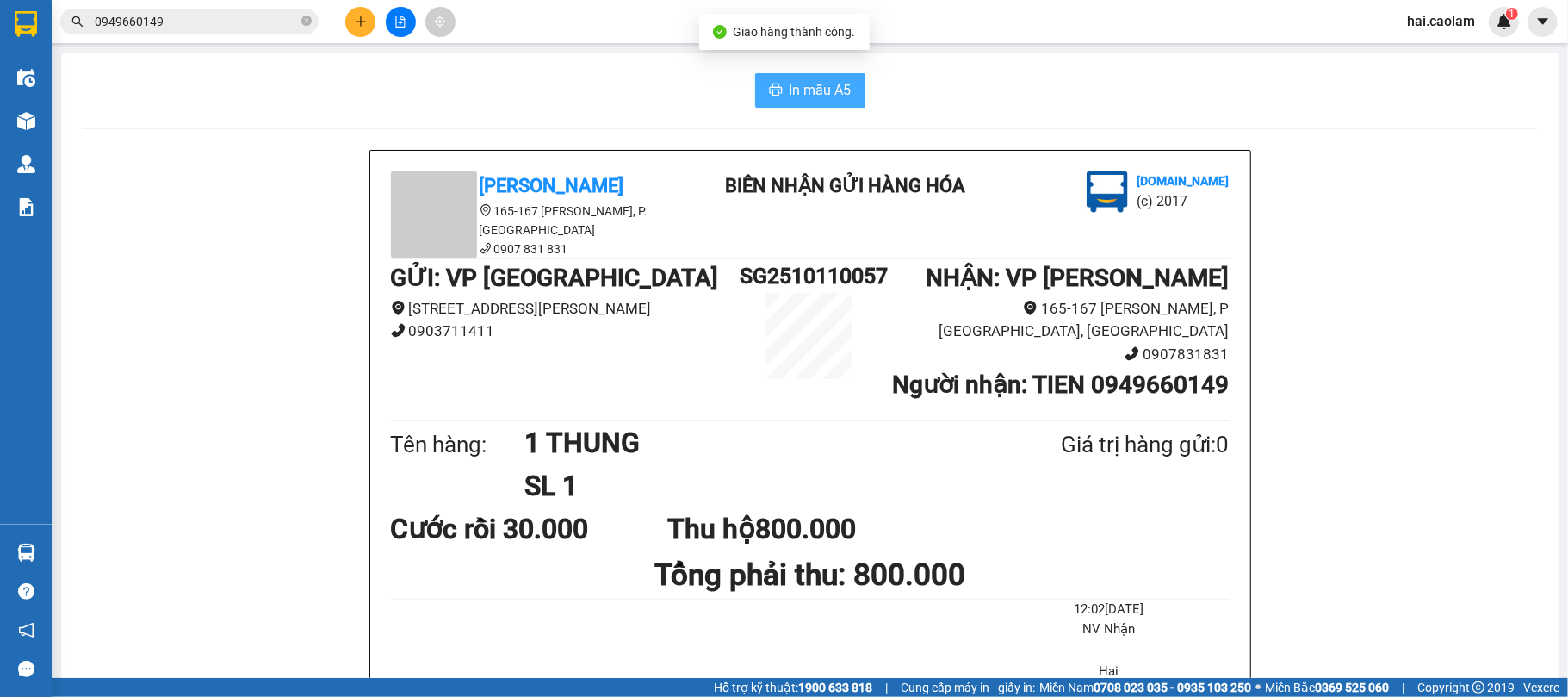
drag, startPoint x: 828, startPoint y: 91, endPoint x: 834, endPoint y: 565, distance: 474.0
click at [828, 93] on span "In mẫu A5" at bounding box center [820, 90] width 62 height 21
drag, startPoint x: 233, startPoint y: 124, endPoint x: 232, endPoint y: 2, distance: 122.0
click at [233, 104] on div "In mẫu A5 CAO LÂM 165-167 [PERSON_NAME], P. [GEOGRAPHIC_DATA] 0907 831 831 BIÊN…" at bounding box center [810, 495] width 1498 height 885
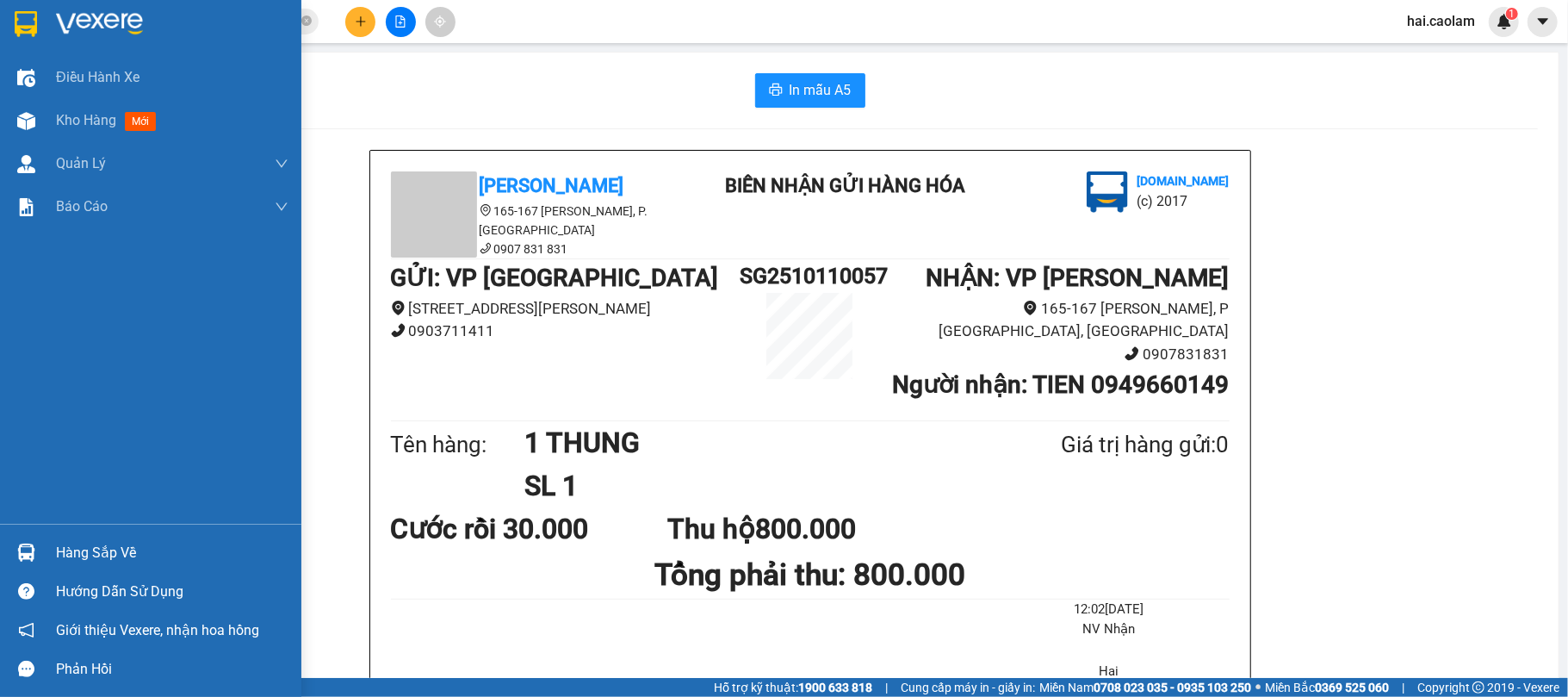
click at [74, 543] on div "Hàng sắp về" at bounding box center [172, 552] width 233 height 26
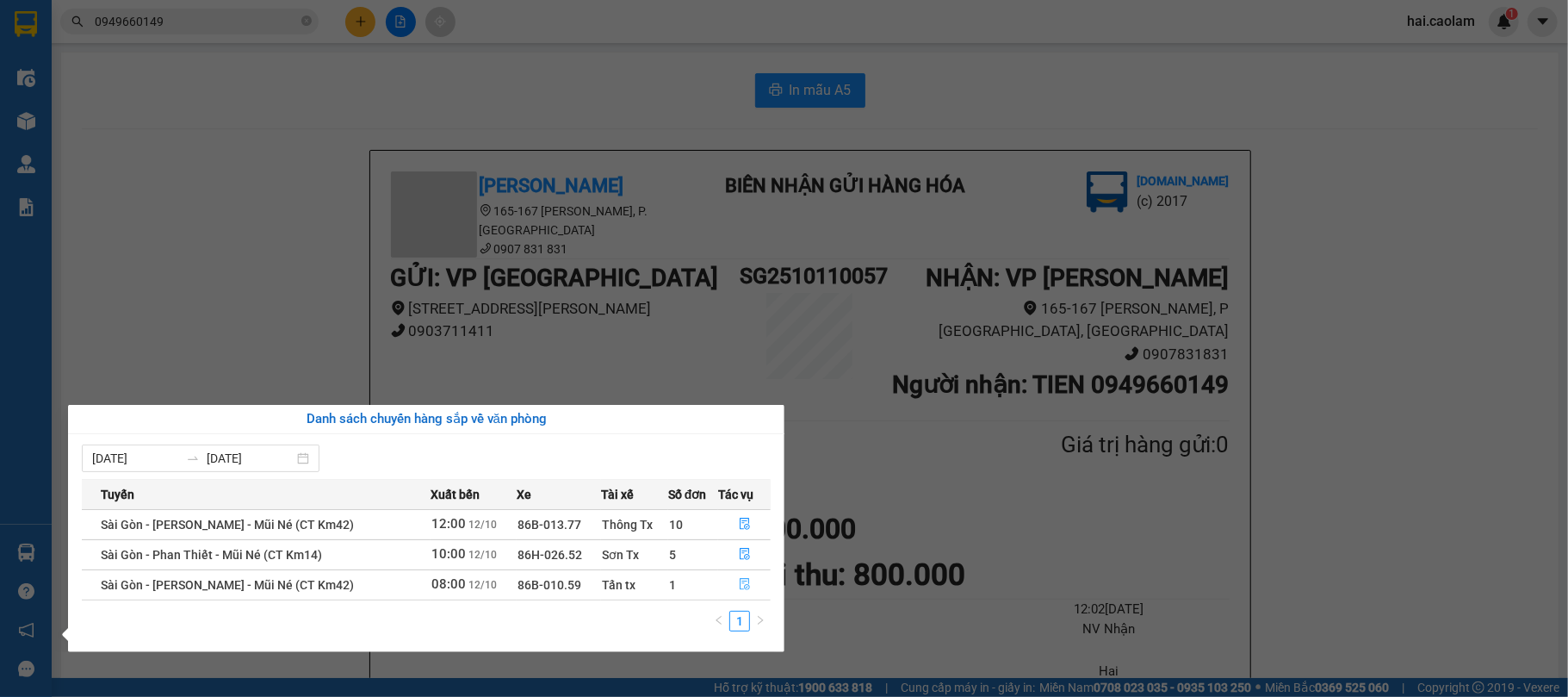
click at [732, 581] on button "button" at bounding box center [744, 584] width 51 height 28
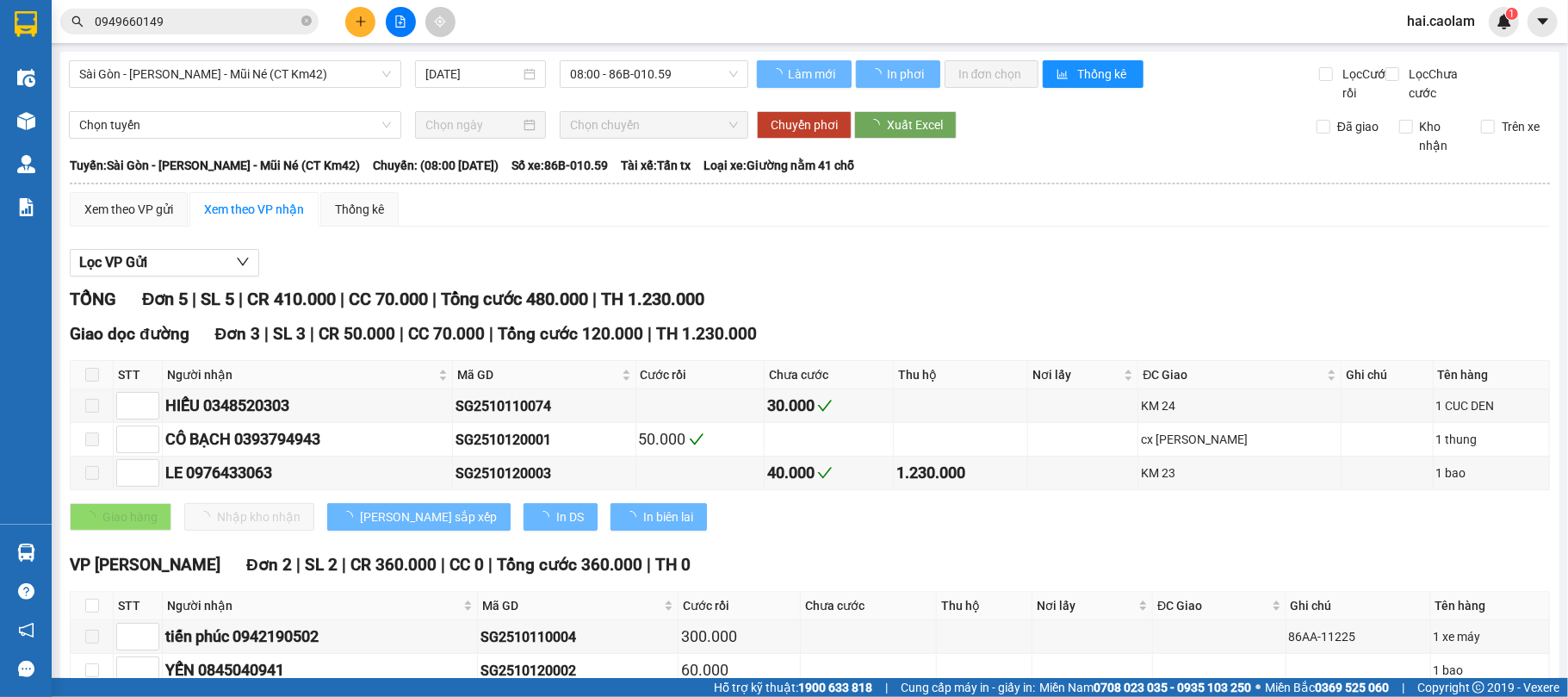
scroll to position [124, 0]
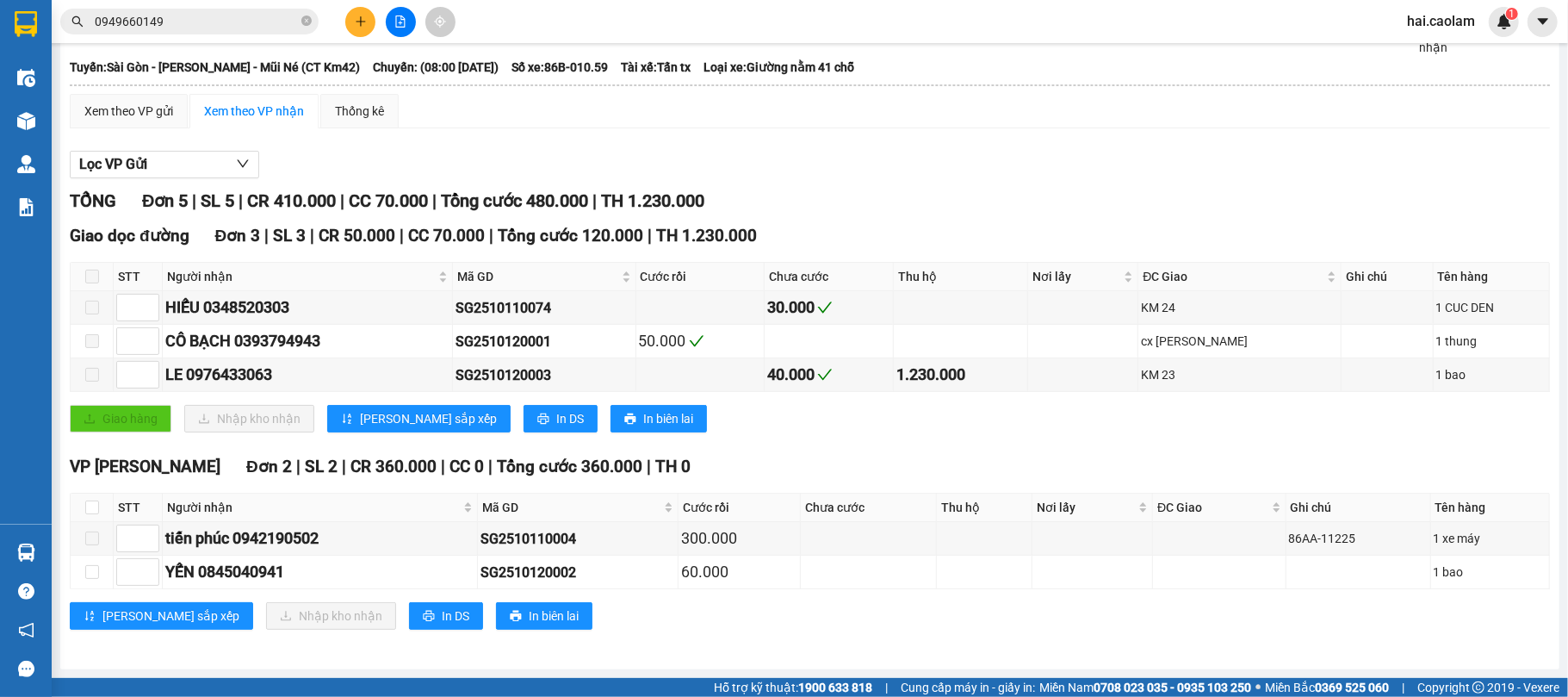
click at [242, 19] on input "0949660149" at bounding box center [196, 21] width 203 height 19
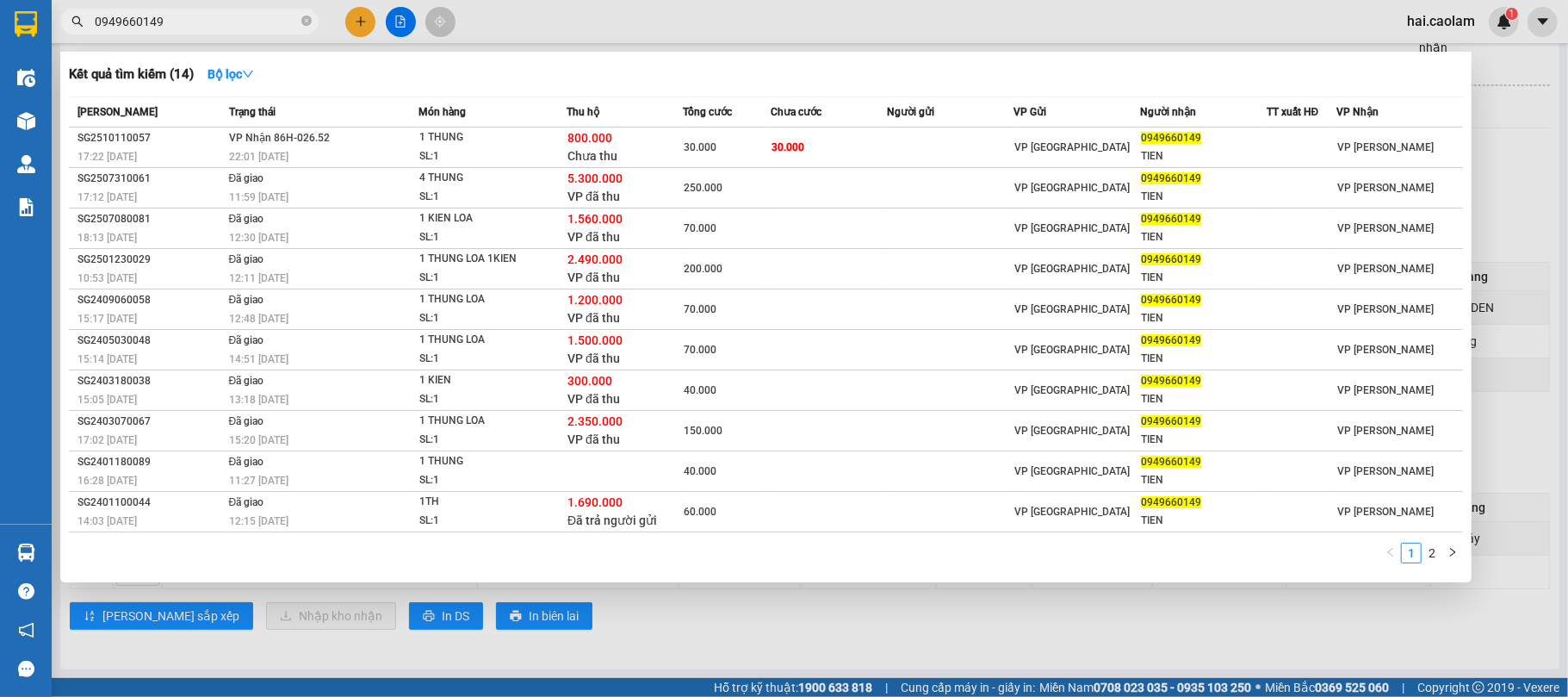
click at [242, 19] on input "0949660149" at bounding box center [196, 21] width 203 height 19
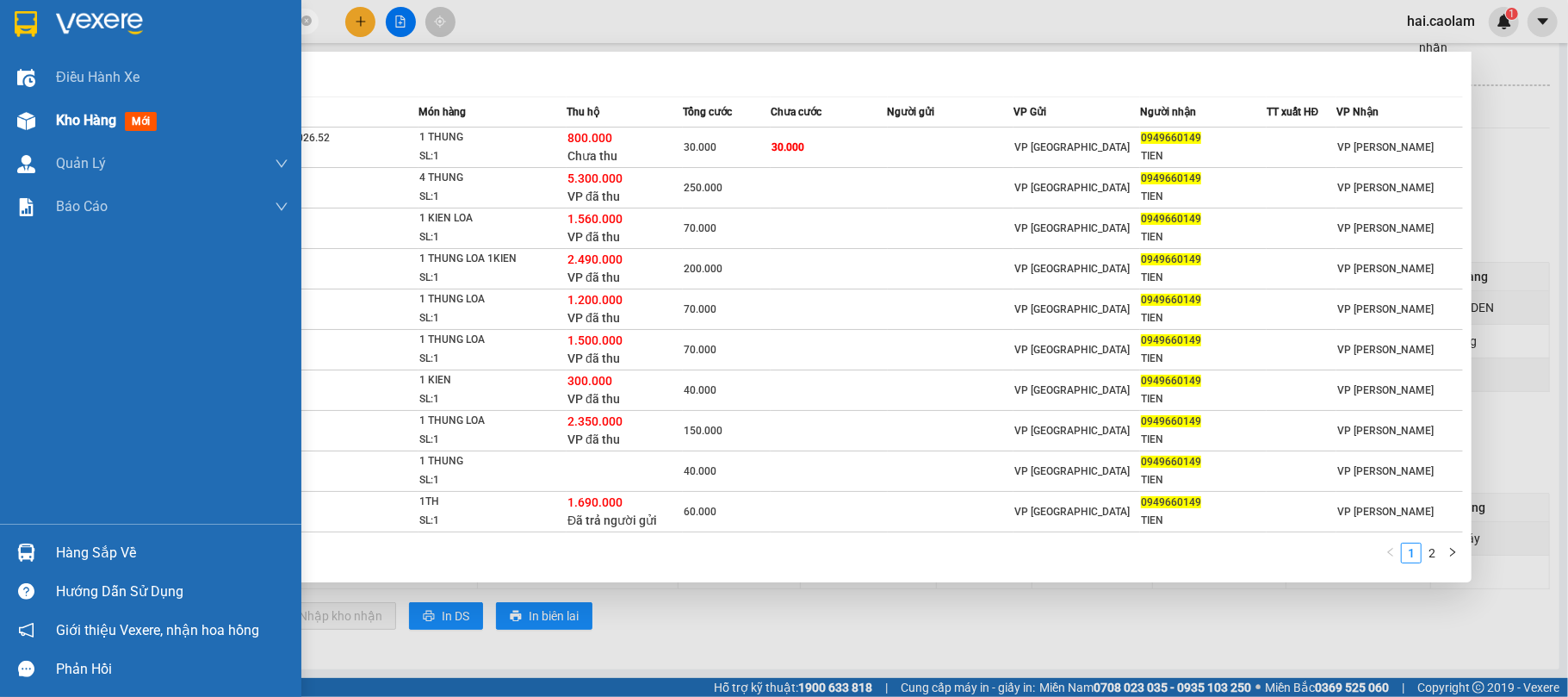
click at [39, 121] on div at bounding box center [27, 121] width 30 height 30
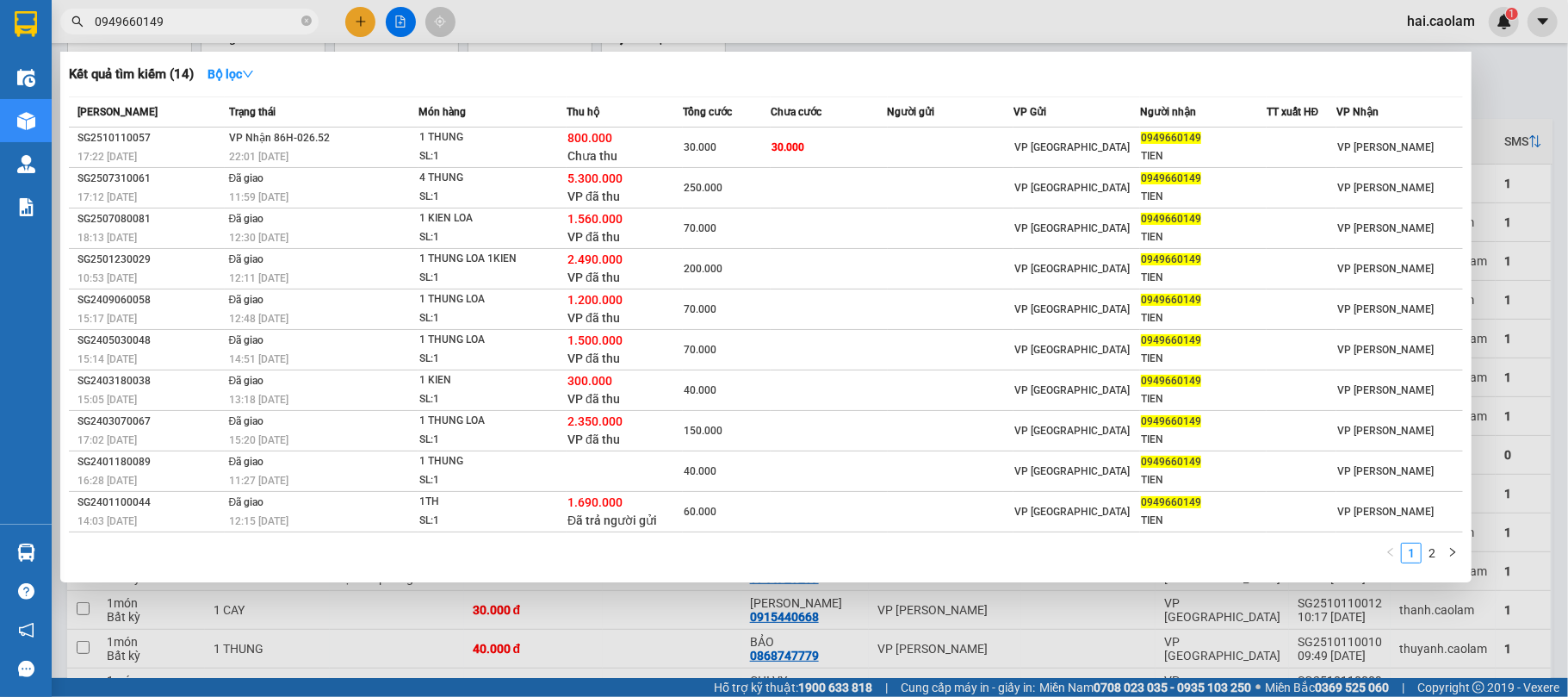
click at [362, 25] on div at bounding box center [784, 348] width 1568 height 697
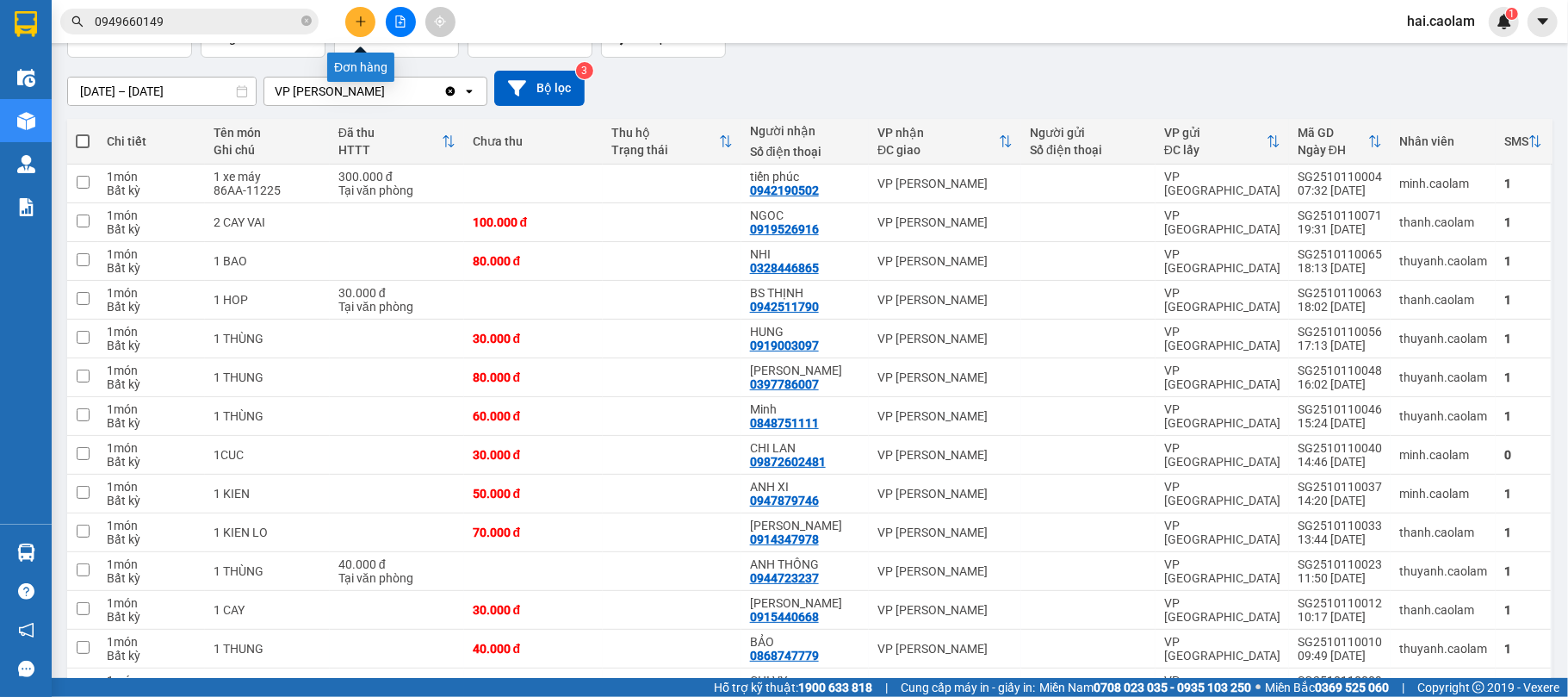
click at [352, 14] on button at bounding box center [360, 22] width 30 height 30
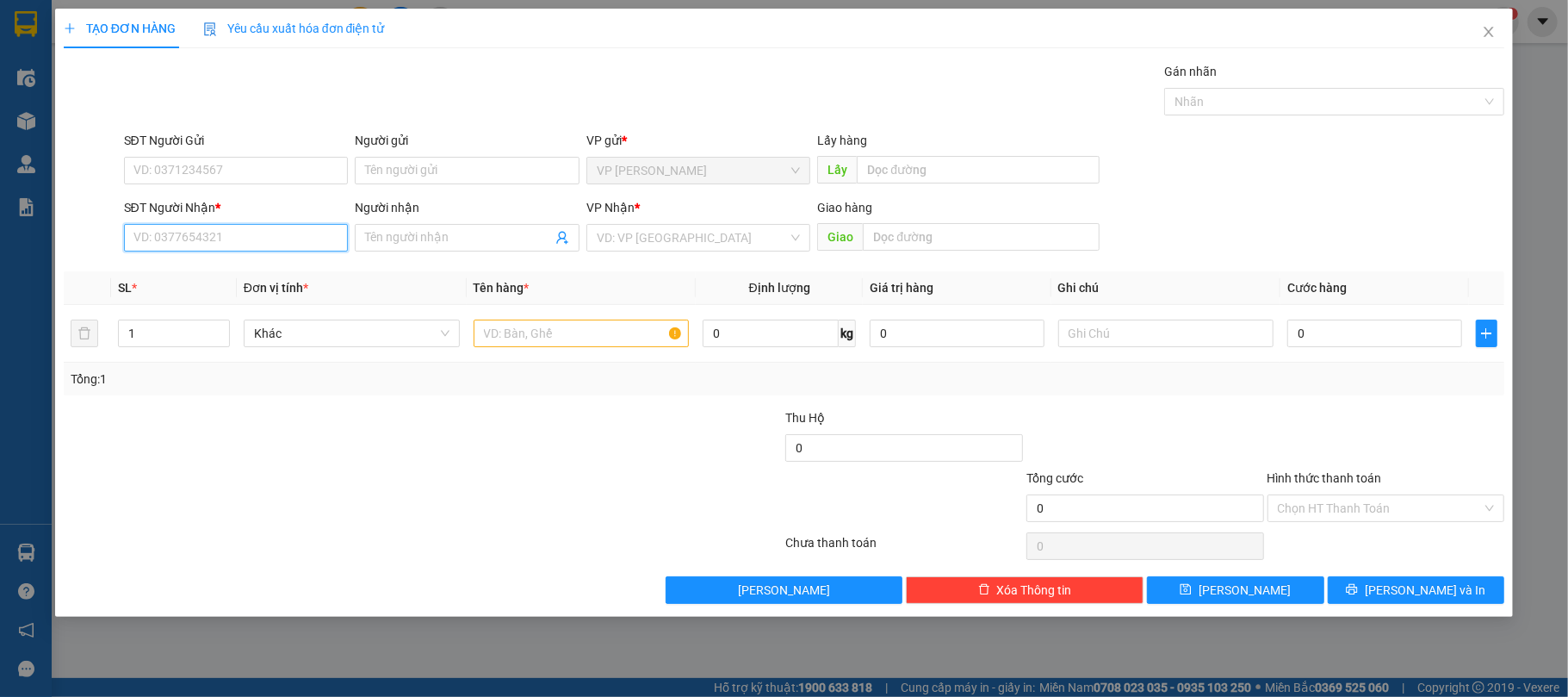
click at [242, 231] on input "SĐT Người Nhận *" at bounding box center [236, 237] width 225 height 28
type input "0399881170"
click at [238, 279] on div "0399881170 - KHAI" at bounding box center [236, 273] width 204 height 19
type input "KHAI"
type input "0399881170"
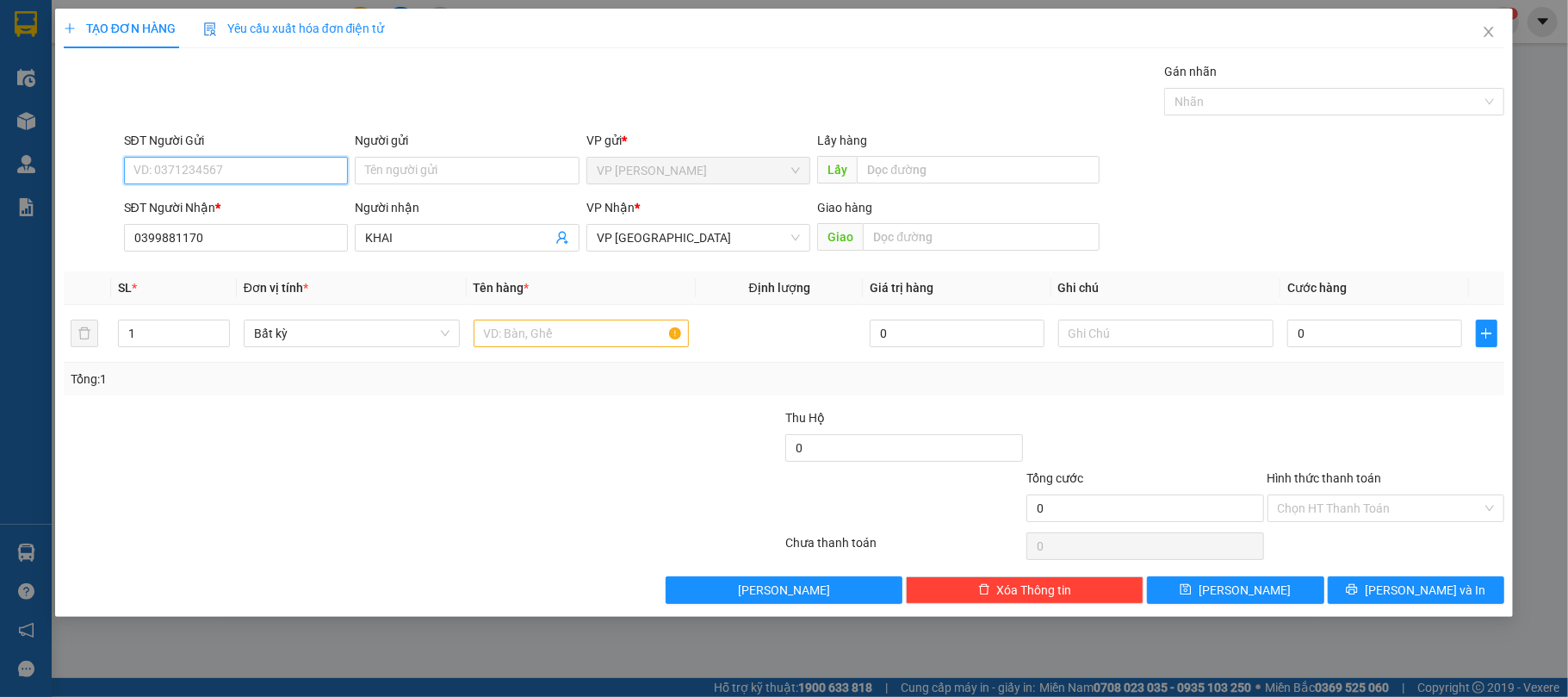
click at [276, 162] on input "SĐT Người Gửi" at bounding box center [236, 170] width 225 height 28
click at [218, 198] on div "0973725705" at bounding box center [236, 205] width 204 height 19
type input "0973725705"
click at [1375, 352] on td "0" at bounding box center [1374, 333] width 187 height 58
click at [1365, 352] on td "0" at bounding box center [1374, 333] width 187 height 58
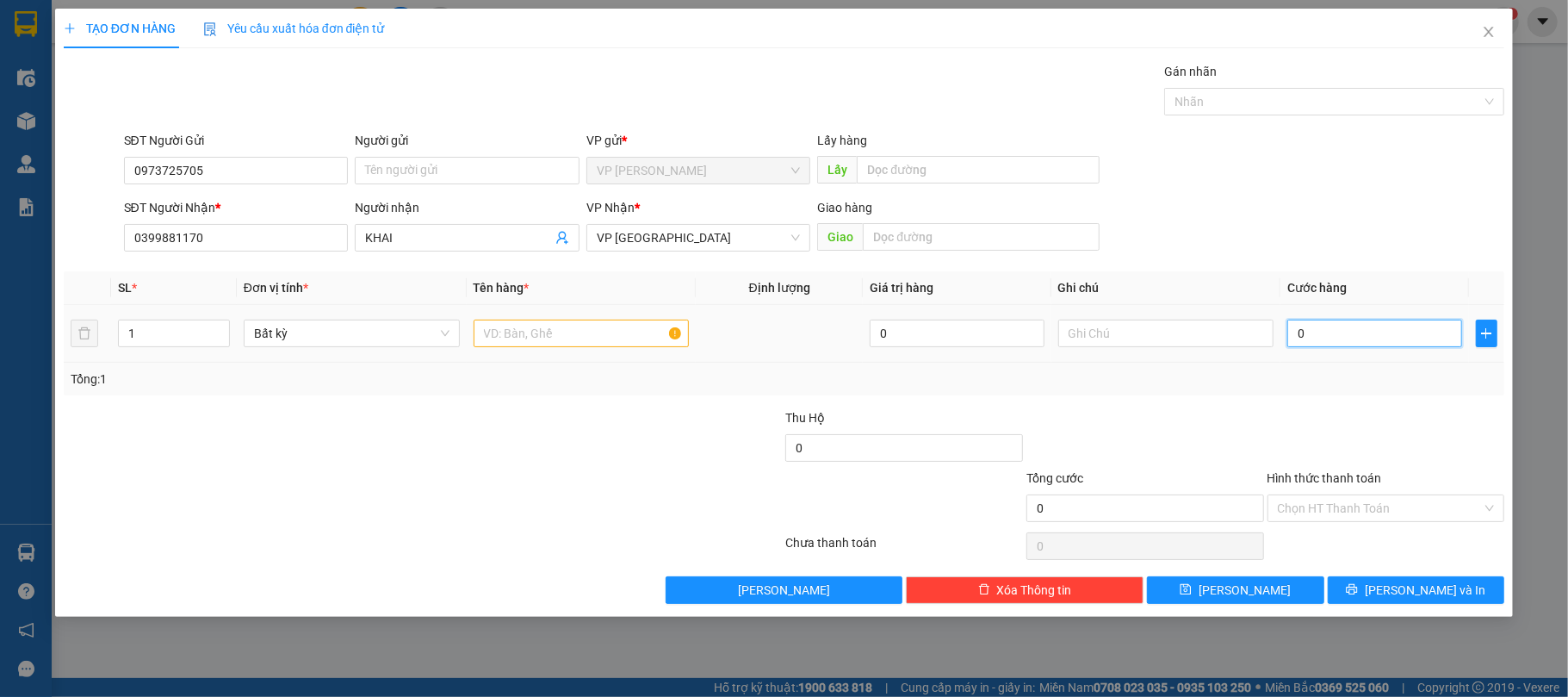
click at [1352, 343] on input "0" at bounding box center [1374, 333] width 174 height 28
type input "5"
type input "50"
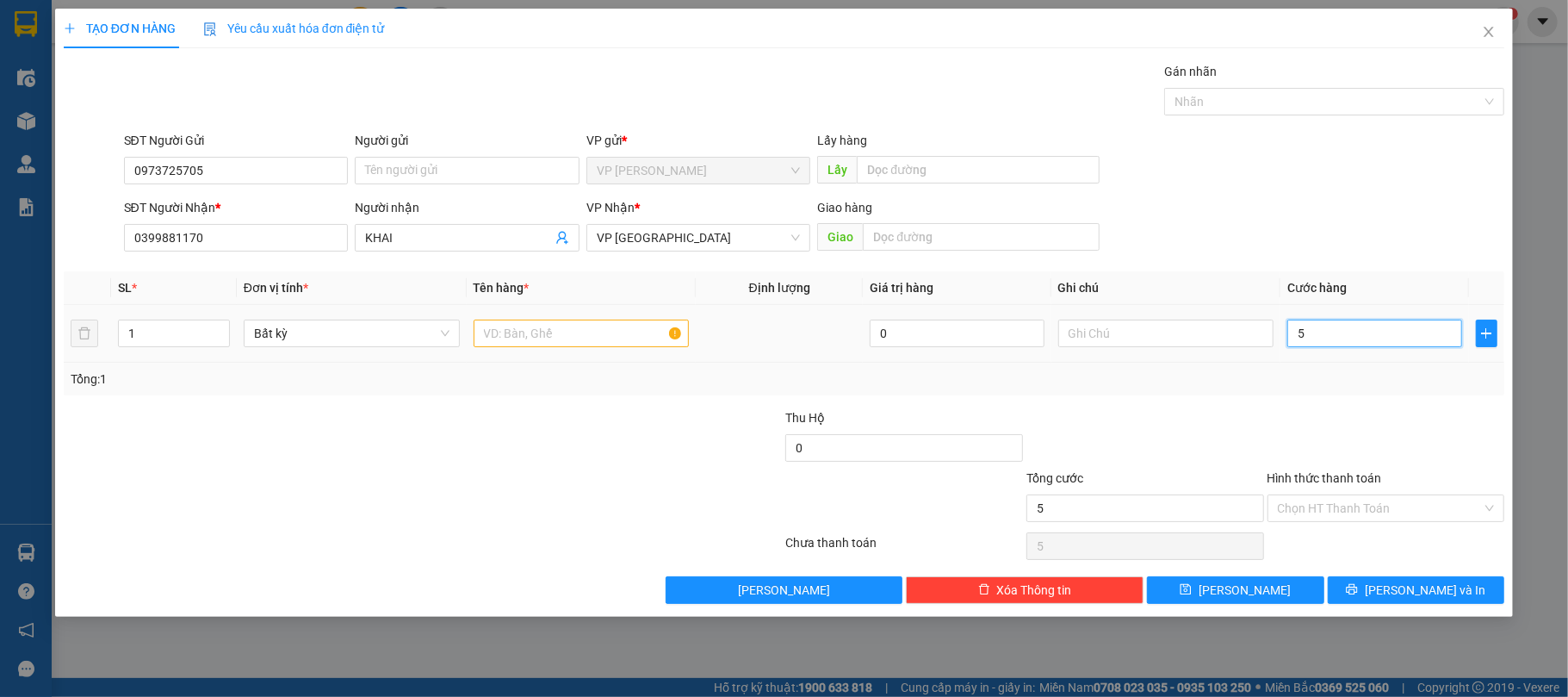
type input "50"
type input "50.000"
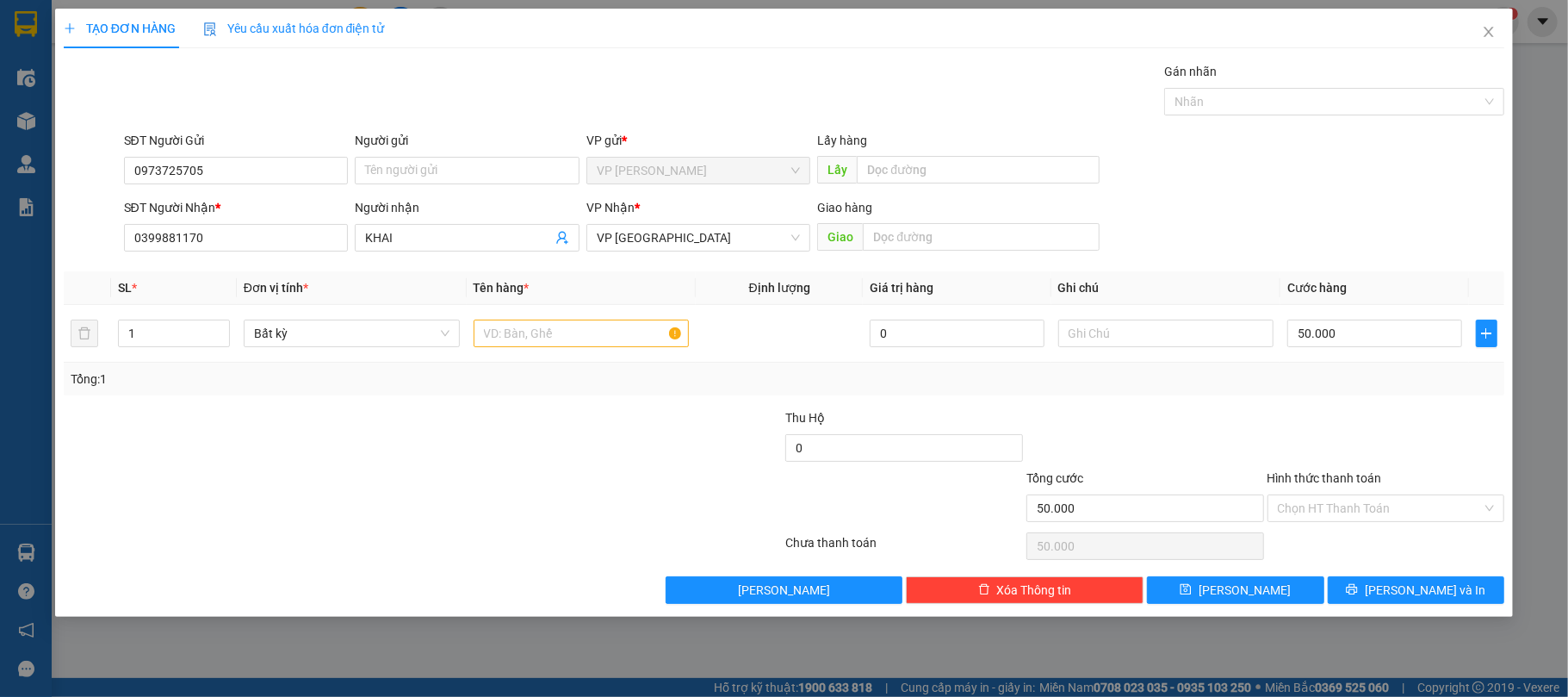
click at [1168, 428] on div at bounding box center [1145, 439] width 242 height 60
click at [632, 334] on input "text" at bounding box center [581, 333] width 216 height 28
type input "1 Xốp"
click at [1102, 411] on div at bounding box center [1145, 439] width 242 height 60
click at [1358, 506] on input "Hình thức thanh toán" at bounding box center [1380, 508] width 205 height 26
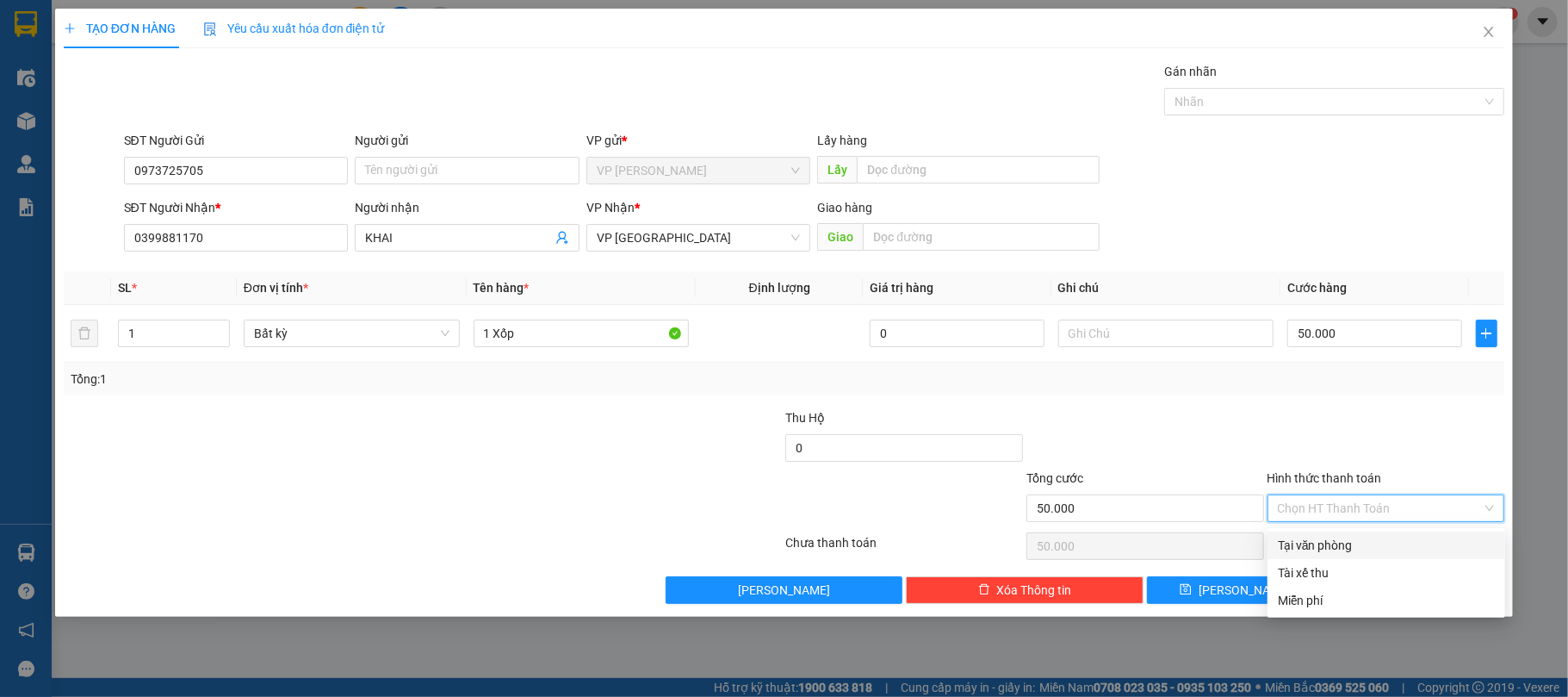
click at [1321, 541] on div "Tại văn phòng" at bounding box center [1386, 544] width 217 height 19
type input "0"
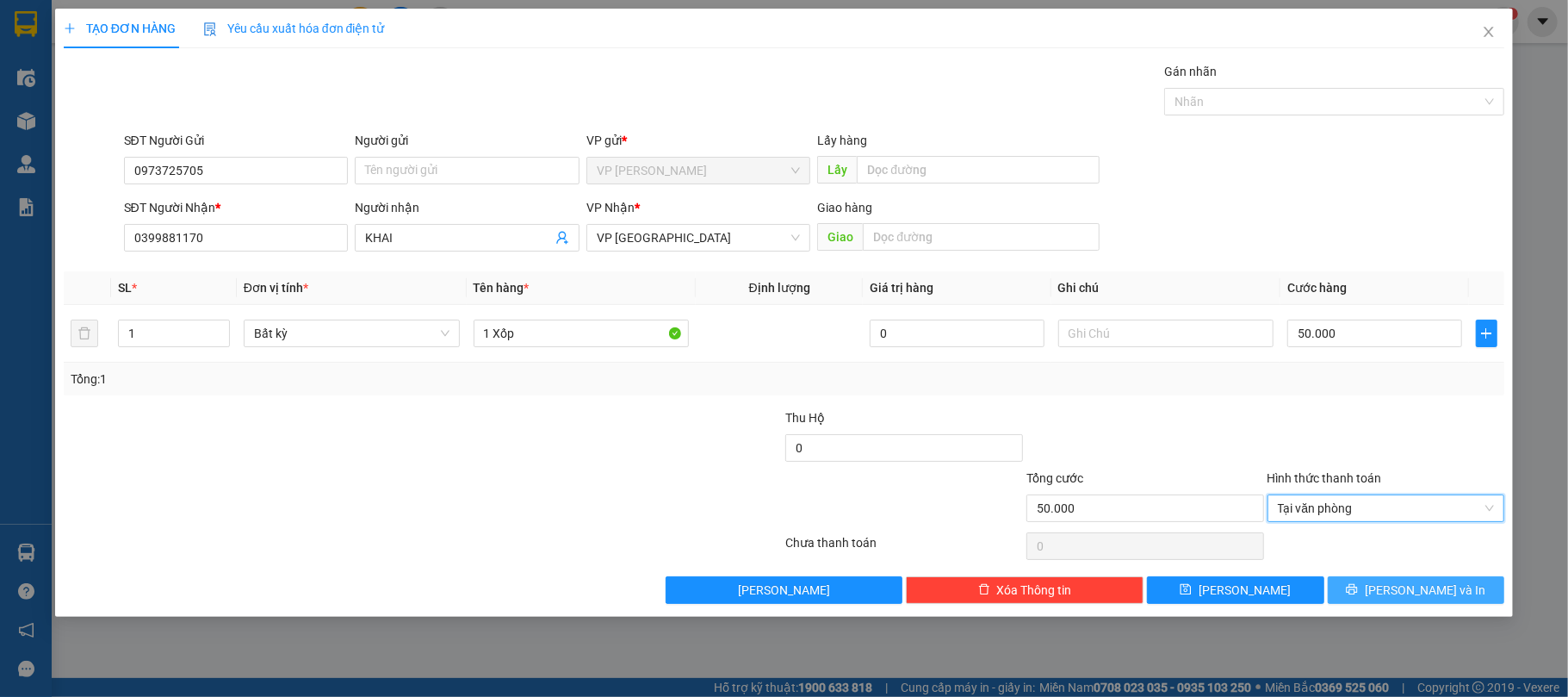
click at [1413, 587] on span "[PERSON_NAME] và In" at bounding box center [1425, 590] width 121 height 19
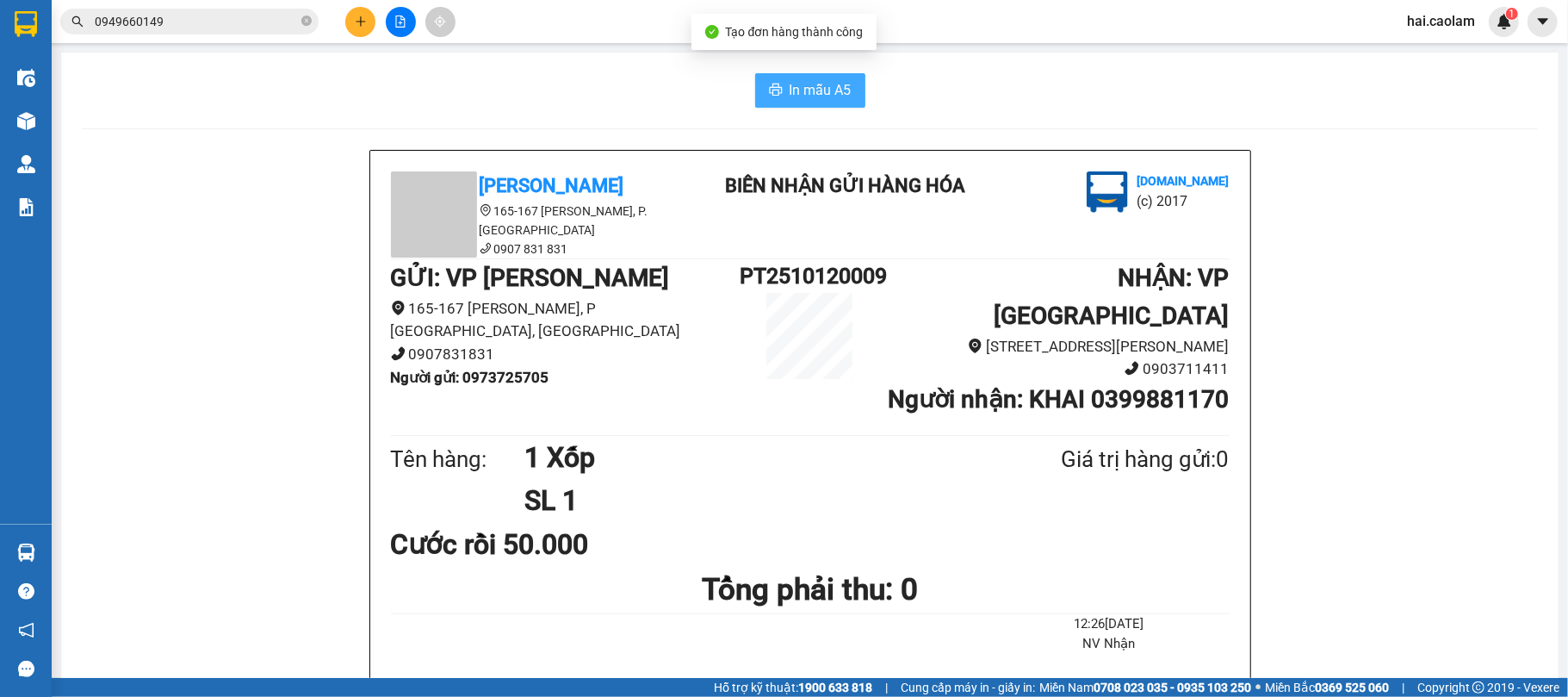
click at [808, 88] on span "In mẫu A5" at bounding box center [820, 90] width 62 height 21
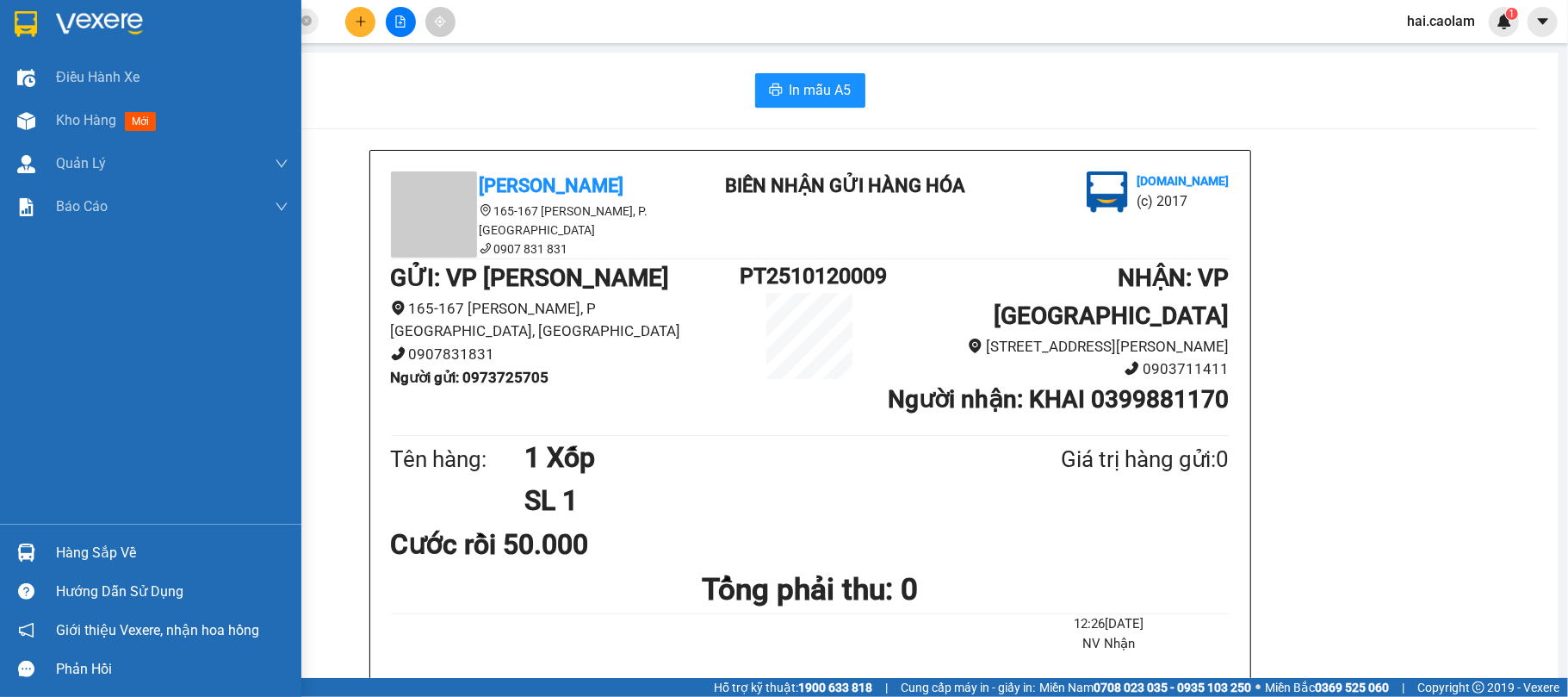
drag, startPoint x: 99, startPoint y: 118, endPoint x: 245, endPoint y: 2, distance: 186.5
click at [99, 122] on span "Kho hàng" at bounding box center [86, 120] width 60 height 16
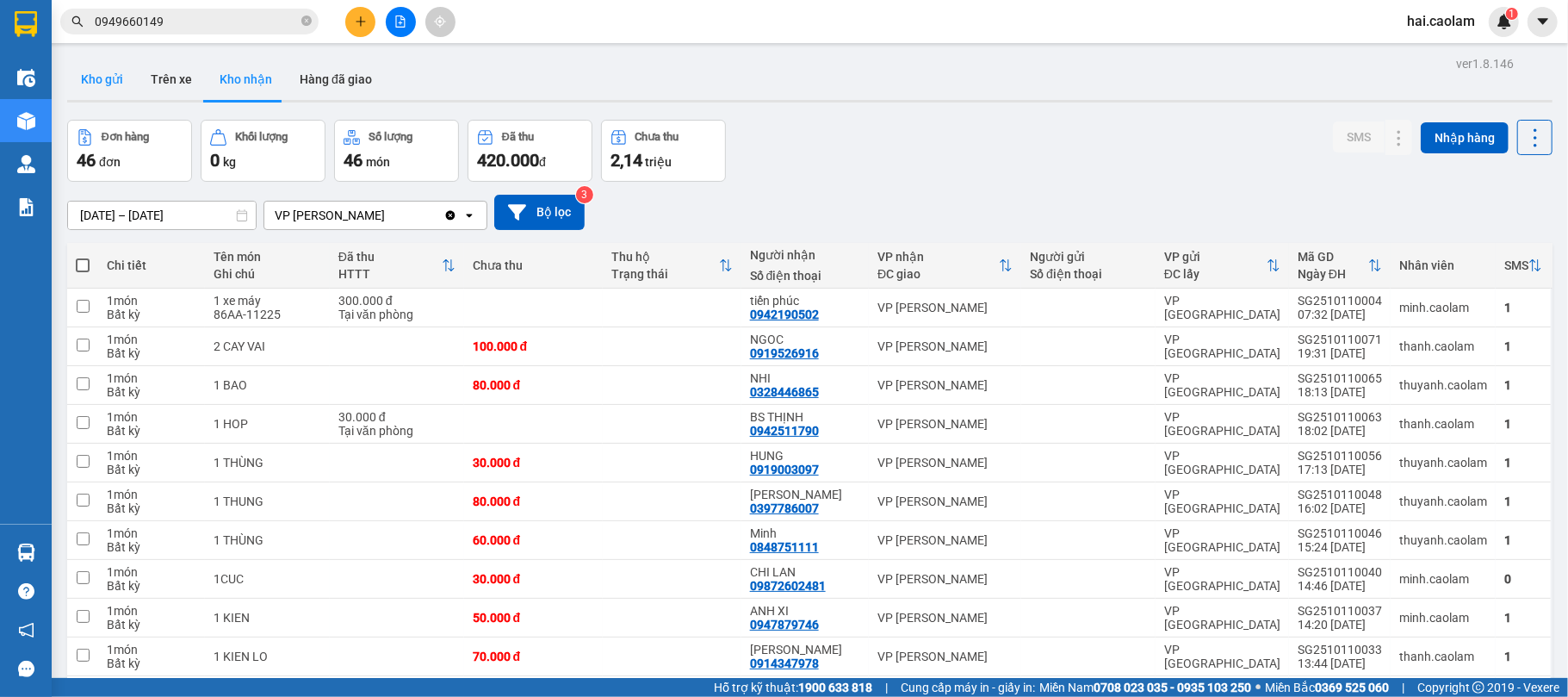
click at [123, 73] on button "Kho gửi" at bounding box center [102, 79] width 70 height 42
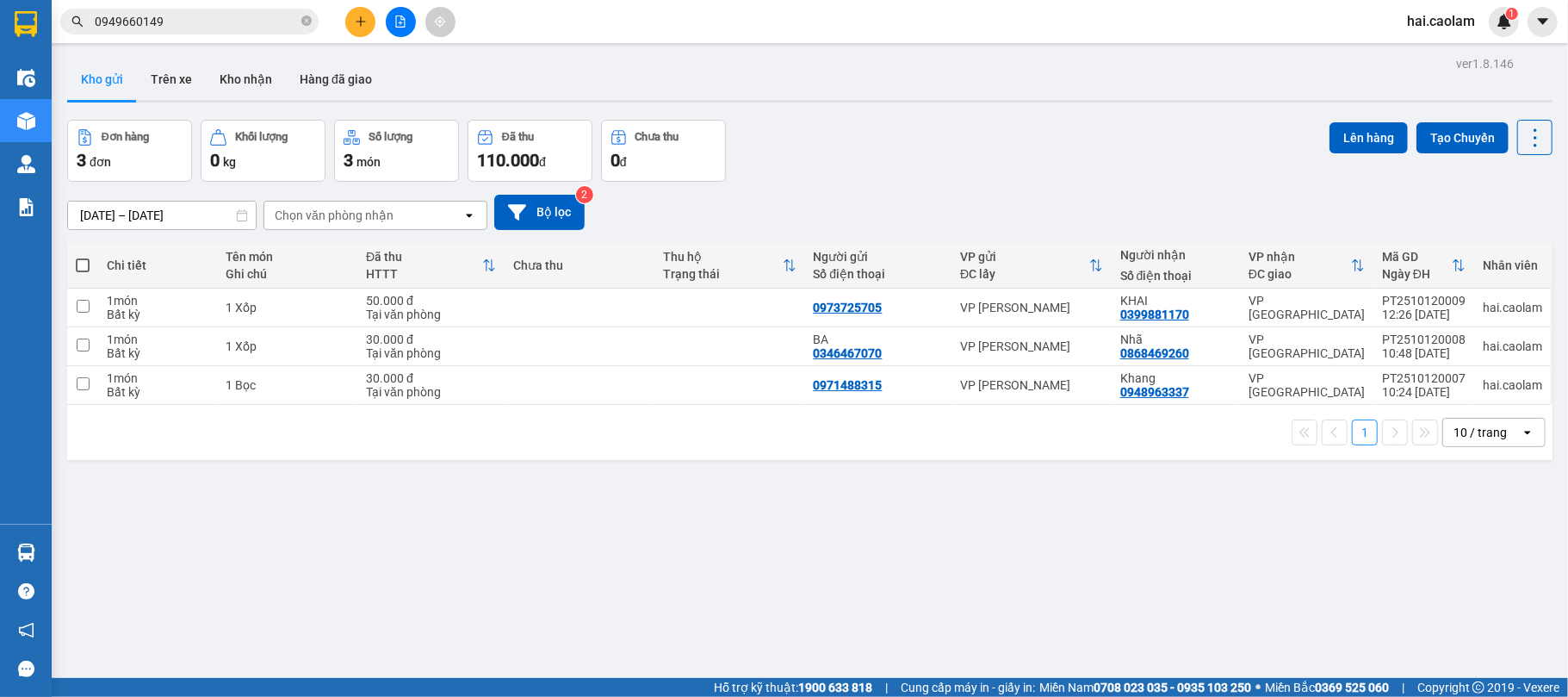
click at [910, 166] on div "Đơn hàng 3 đơn Khối lượng 0 kg Số lượng 3 món Đã thu 110.000 đ Chưa thu 0 đ Lên…" at bounding box center [810, 151] width 1485 height 62
